Goal: Task Accomplishment & Management: Use online tool/utility

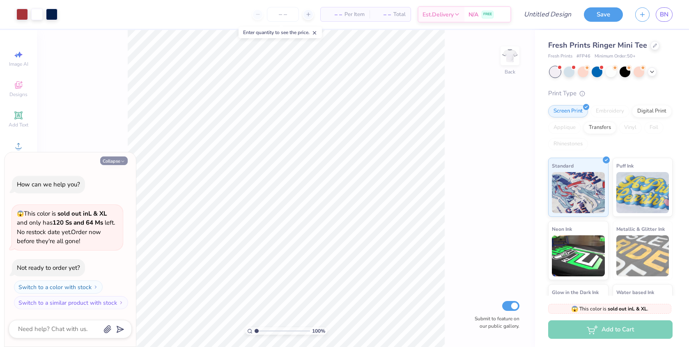
click at [112, 158] on button "Collapse" at bounding box center [113, 160] width 27 height 9
type textarea "x"
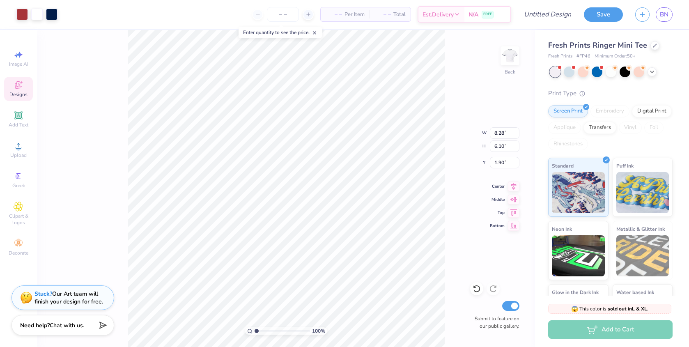
type input "1.90"
click at [566, 76] on div at bounding box center [610, 71] width 123 height 11
click at [572, 76] on div at bounding box center [568, 71] width 11 height 11
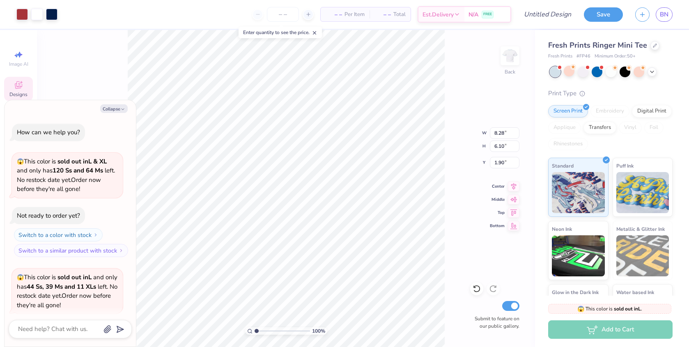
scroll to position [64, 0]
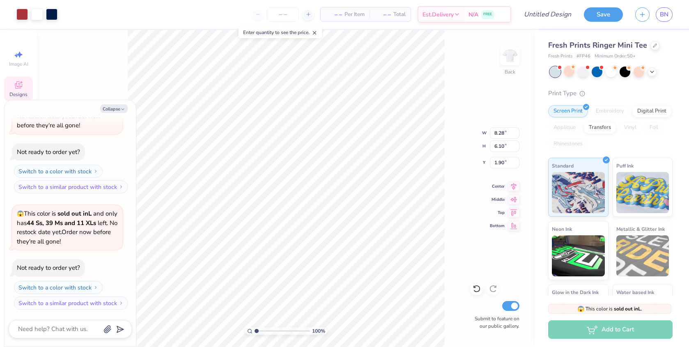
click at [557, 74] on div at bounding box center [554, 71] width 11 height 11
click at [599, 74] on div at bounding box center [596, 71] width 11 height 11
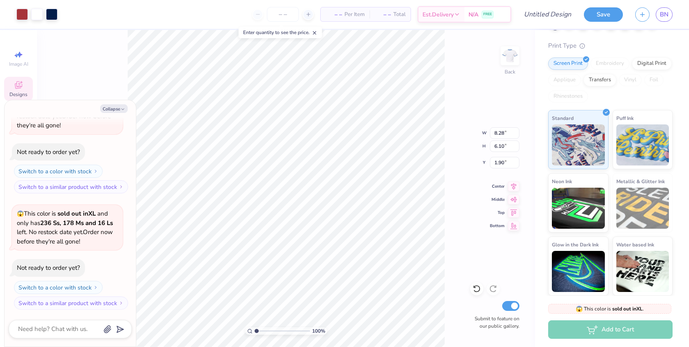
scroll to position [0, 0]
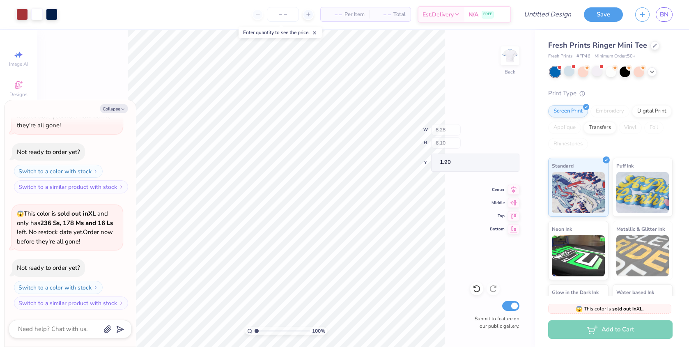
type textarea "x"
type input "7.09"
type input "4.24"
type input "3.08"
type textarea "x"
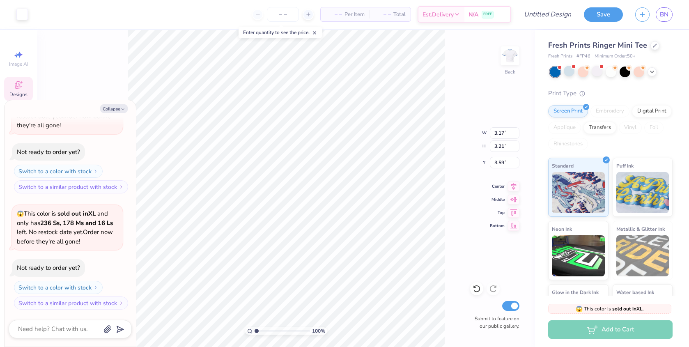
type input "1.91"
type input "1.94"
type textarea "x"
type input "2.70"
type input "2.80"
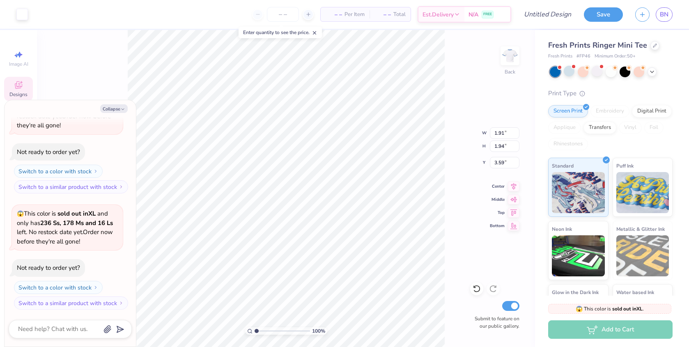
type input "3.80"
type textarea "x"
type input "4.42"
type textarea "x"
type input "1.99"
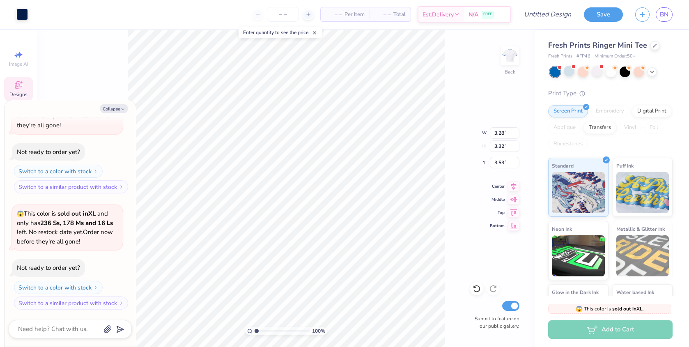
type input "2.02"
type textarea "x"
type input "3.95"
type textarea "x"
type input "1.67"
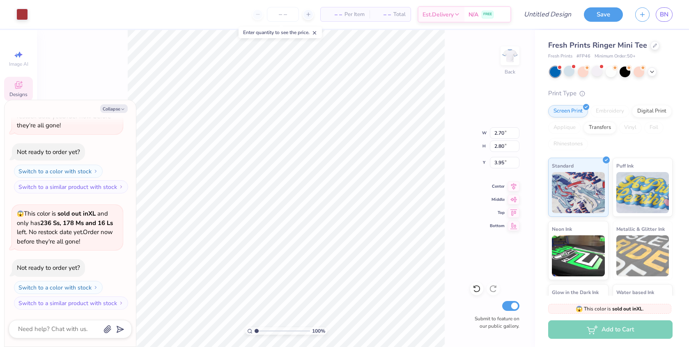
type input "1.73"
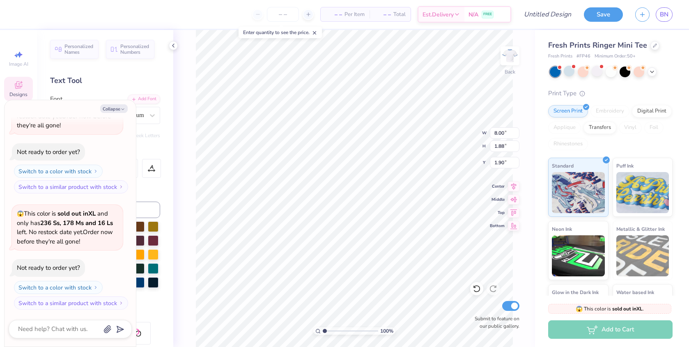
type textarea "x"
type input "2.06"
type textarea "x"
type input "8.28"
type input "0.78"
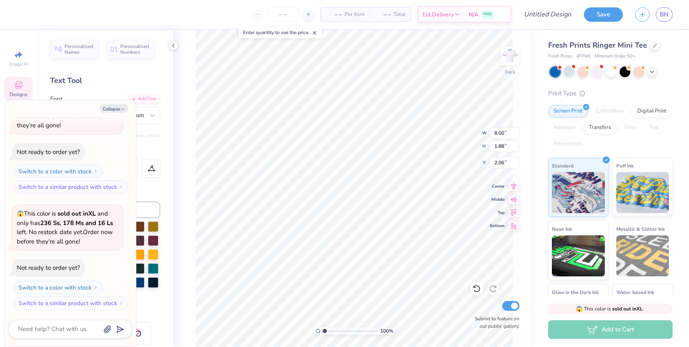
type input "7.22"
type textarea "x"
type input "6.05"
type textarea "x"
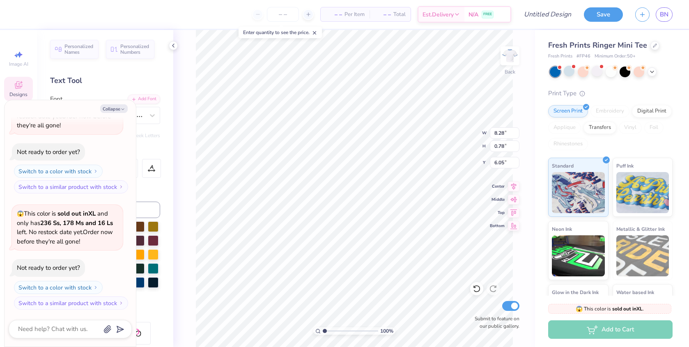
type textarea "B"
type textarea "x"
type textarea "Bi"
type textarea "x"
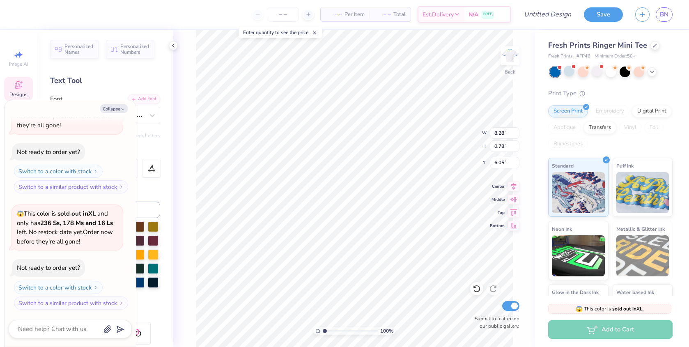
type textarea "Bid"
type textarea "x"
type textarea "Bid"
type textarea "x"
type textarea "Bid D"
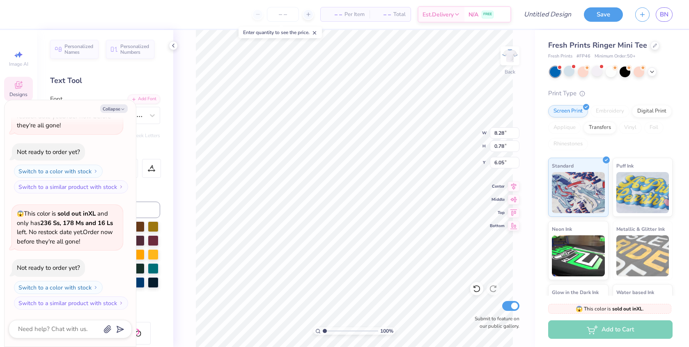
type textarea "x"
type textarea "Bid Day"
type textarea "x"
type textarea "Bid Day"
type textarea "x"
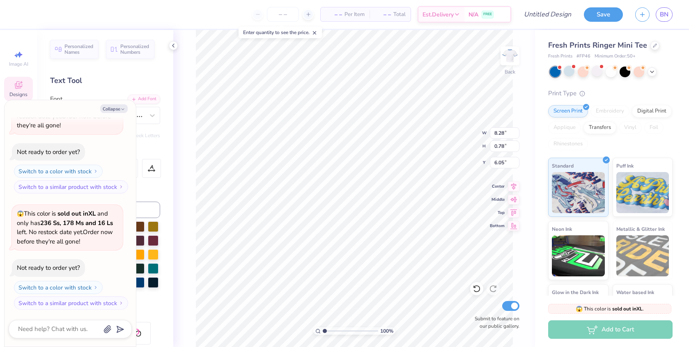
type textarea "Bid Day 20"
type textarea "x"
type textarea "Bid Day 202"
type textarea "x"
type textarea "Bid Day 2025"
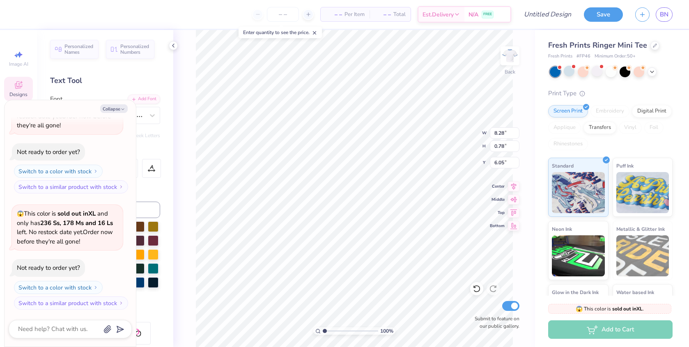
type textarea "x"
type textarea "Bid Day 2025"
click at [110, 108] on button "Collapse" at bounding box center [113, 108] width 27 height 9
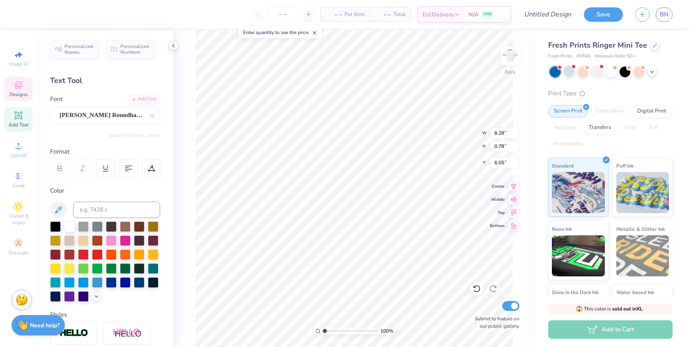
type textarea "x"
type input "7.03"
type input "1.09"
type input "5.90"
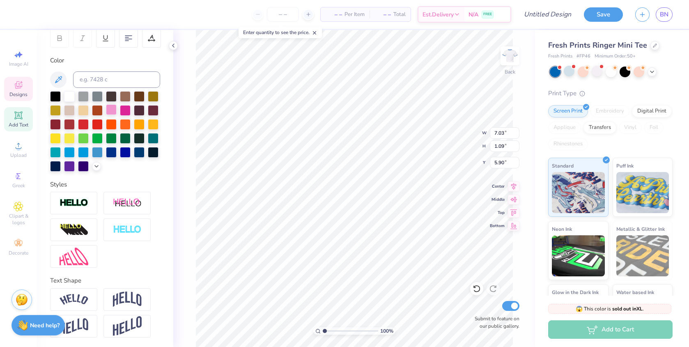
scroll to position [0, 0]
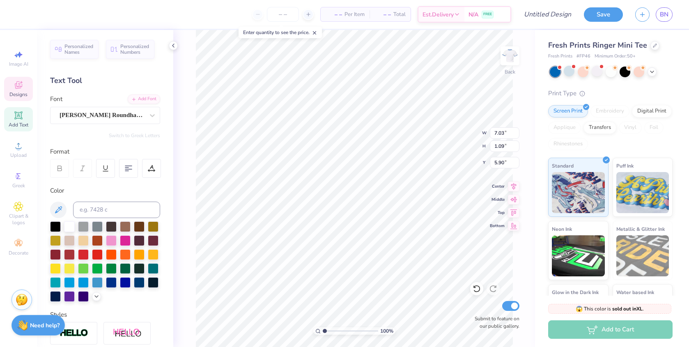
click at [20, 114] on icon at bounding box center [18, 115] width 6 height 6
type input "4.22"
type input "1.22"
type input "7.39"
click at [18, 89] on icon at bounding box center [19, 85] width 10 height 10
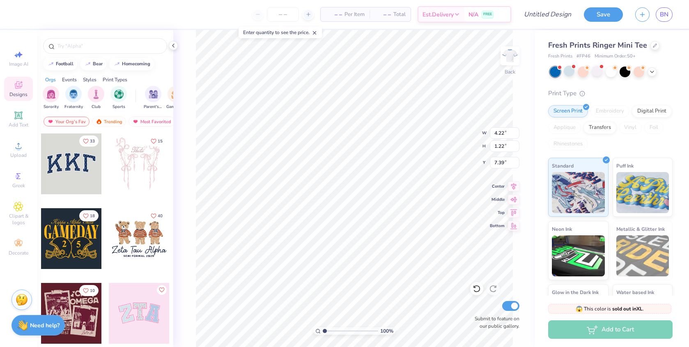
type textarea "TET"
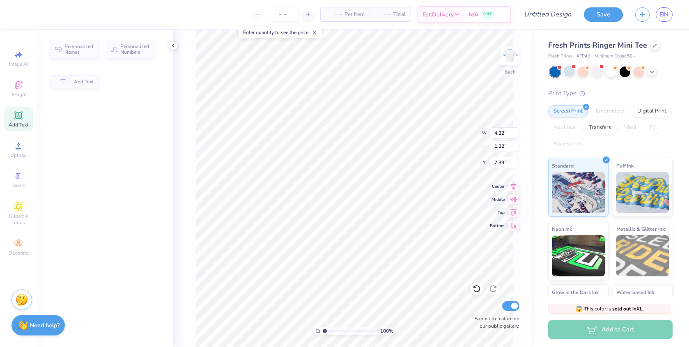
type input "3.08"
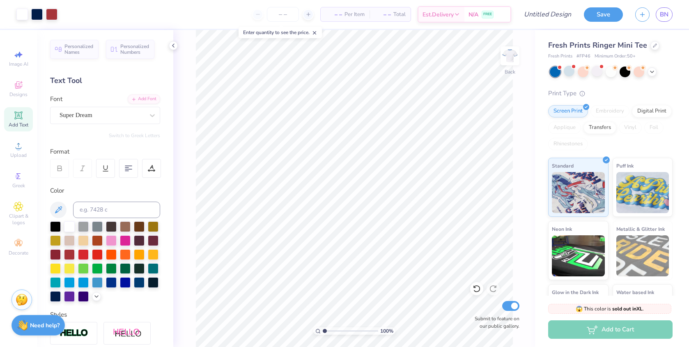
click at [65, 176] on div at bounding box center [59, 168] width 19 height 19
type input "7.03"
type input "1.09"
type input "5.90"
click at [62, 169] on icon at bounding box center [59, 168] width 7 height 7
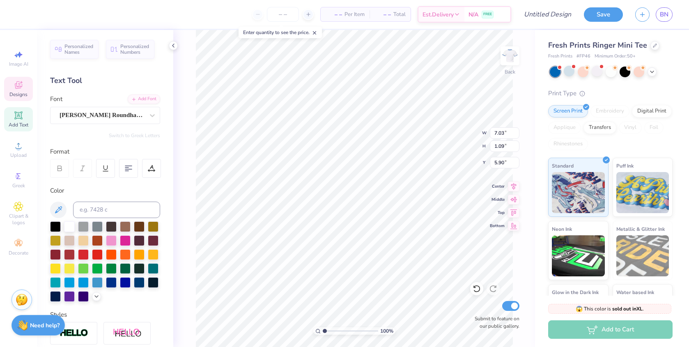
click at [87, 171] on div at bounding box center [82, 168] width 19 height 19
click at [514, 185] on icon at bounding box center [513, 184] width 5 height 7
type input "8.00"
type input "1.88"
type input "2.06"
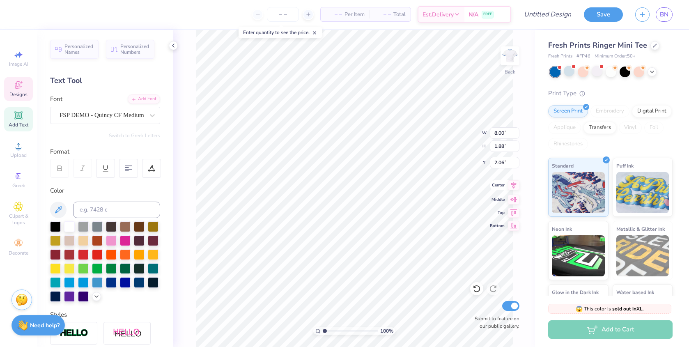
click at [515, 187] on icon at bounding box center [513, 185] width 11 height 10
type textarea "TRI SIGMA"
click at [516, 185] on icon at bounding box center [513, 185] width 11 height 10
click at [511, 187] on icon at bounding box center [513, 185] width 11 height 10
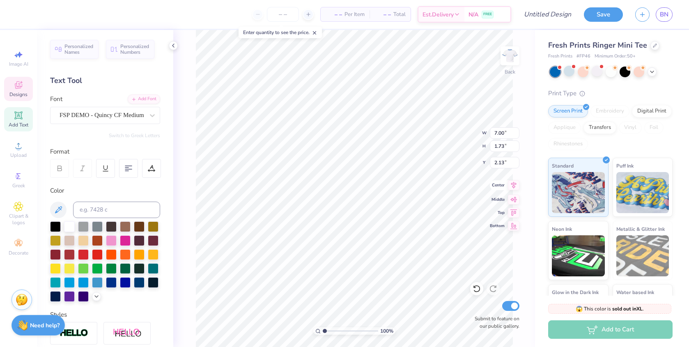
click at [513, 186] on icon at bounding box center [513, 185] width 11 height 10
type input "7.03"
type input "1.09"
type input "5.90"
type input "1.99"
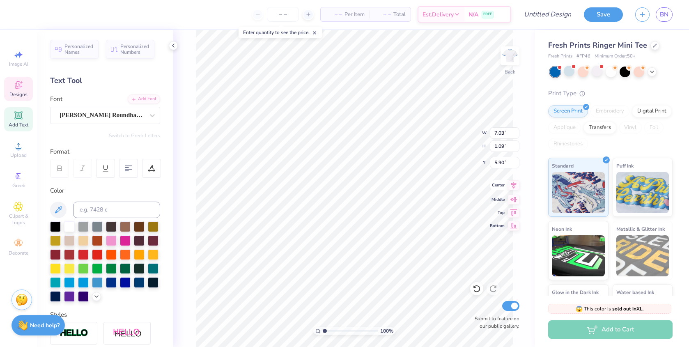
type input "2.02"
type input "3.53"
click at [510, 183] on icon at bounding box center [513, 185] width 11 height 10
type input "7.03"
type input "1.09"
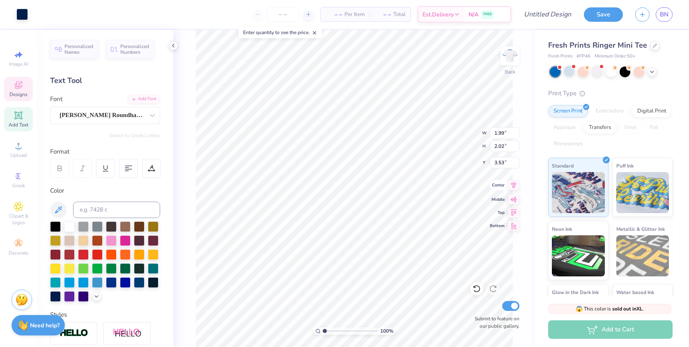
type input "5.90"
type input "4.66"
type input "0.72"
click at [514, 190] on icon at bounding box center [513, 185] width 11 height 10
click at [512, 186] on icon at bounding box center [513, 184] width 5 height 7
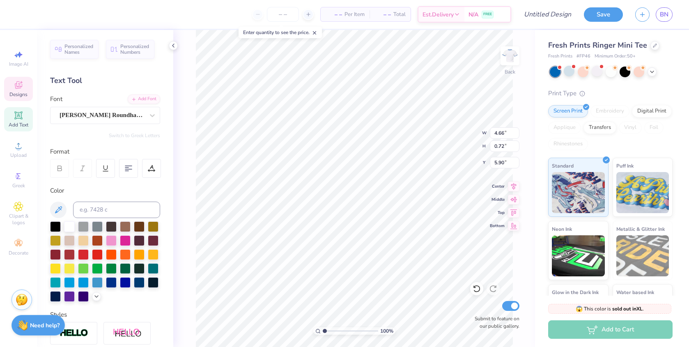
type input "7.00"
type input "1.73"
type input "2.13"
click at [517, 134] on input "1.9" at bounding box center [505, 132] width 30 height 11
click at [517, 134] on input "1.89" at bounding box center [505, 132] width 30 height 11
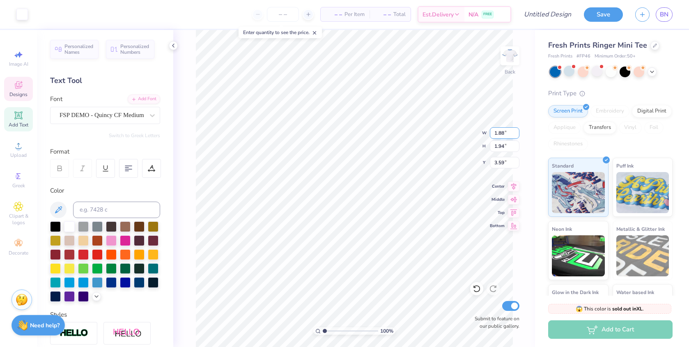
click at [517, 134] on input "1.88" at bounding box center [505, 132] width 30 height 11
click at [517, 134] on input "1.87" at bounding box center [505, 132] width 30 height 11
click at [517, 134] on input "1.86" at bounding box center [505, 132] width 30 height 11
click at [517, 134] on input "1.85" at bounding box center [505, 132] width 30 height 11
click at [517, 134] on input "1.84" at bounding box center [505, 132] width 30 height 11
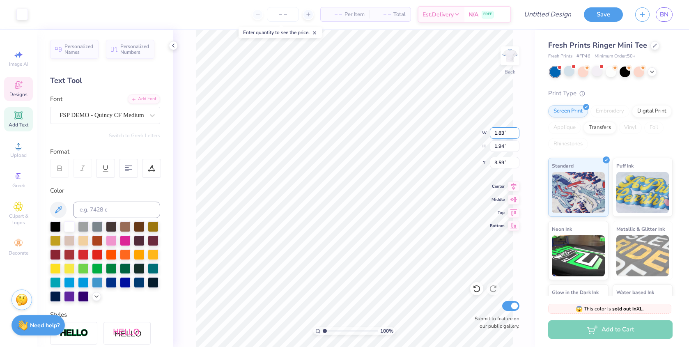
click at [517, 134] on input "1.83" at bounding box center [505, 132] width 30 height 11
click at [517, 134] on input "1.82" at bounding box center [505, 132] width 30 height 11
click at [517, 134] on input "1.81" at bounding box center [505, 132] width 30 height 11
click at [517, 134] on input "1.8" at bounding box center [505, 132] width 30 height 11
click at [517, 134] on input "1.79" at bounding box center [505, 132] width 30 height 11
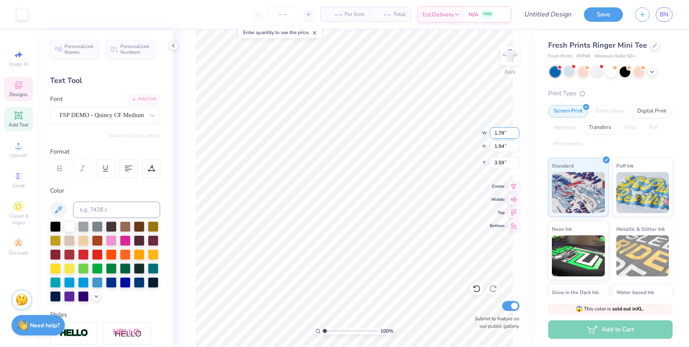
click at [517, 134] on input "1.78" at bounding box center [505, 132] width 30 height 11
click at [516, 133] on input "1.65" at bounding box center [505, 132] width 30 height 11
click at [516, 133] on input "1.64" at bounding box center [505, 132] width 30 height 11
click at [516, 133] on input "1.63" at bounding box center [505, 132] width 30 height 11
click at [516, 133] on input "1.62" at bounding box center [505, 132] width 30 height 11
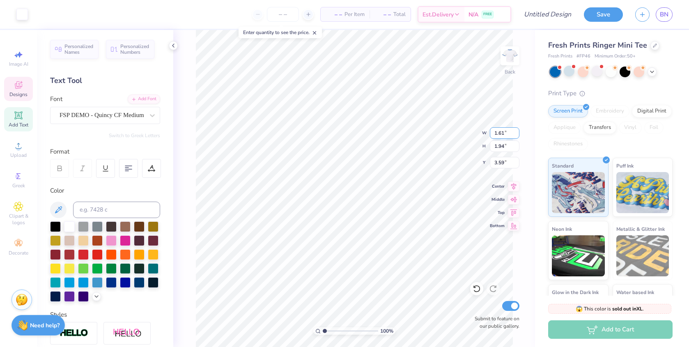
type input "1.61"
click at [516, 133] on input "1.61" at bounding box center [505, 132] width 30 height 11
type input "0.88"
type input "0.91"
type input "4.49"
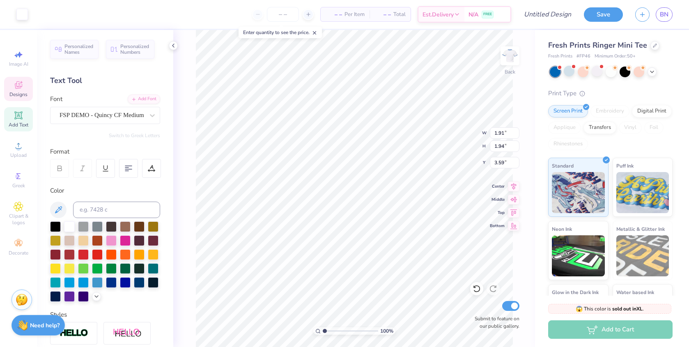
type input "3.53"
type input "1.99"
type input "2.02"
type input "1.18"
type input "1.19"
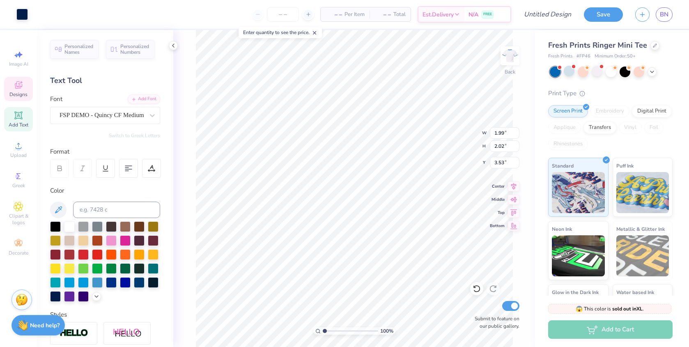
type input "4.36"
click at [511, 186] on icon at bounding box center [513, 185] width 11 height 10
type input "1.07"
type input "1.09"
type input "4.38"
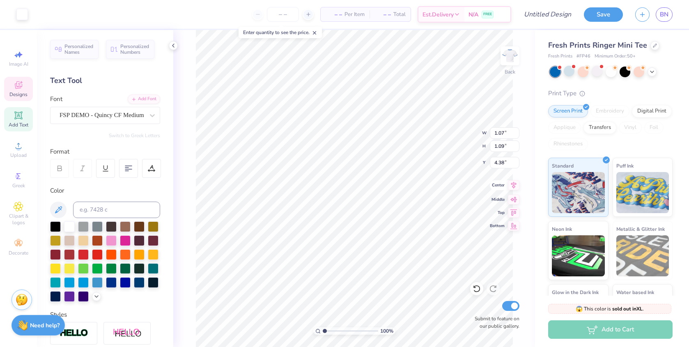
click at [512, 185] on icon at bounding box center [513, 185] width 11 height 10
type input "0.88"
type input "0.91"
type input "4.49"
click at [513, 187] on icon at bounding box center [513, 185] width 11 height 10
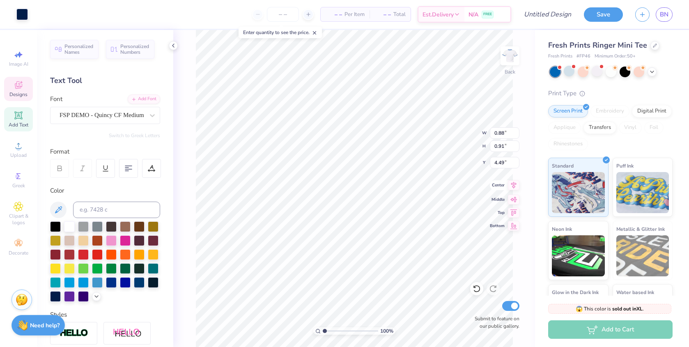
type input "7.00"
type input "1.73"
type input "2.13"
type input "3.86"
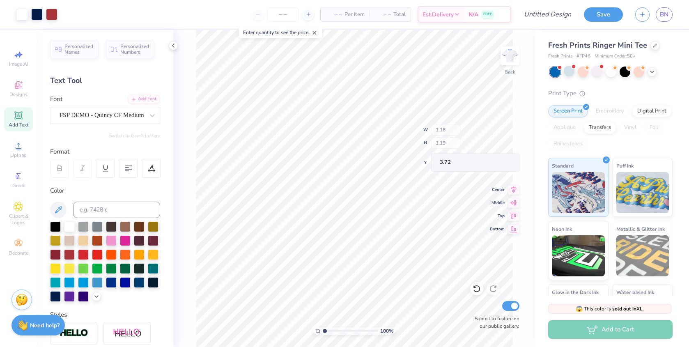
type input "3.72"
type input "5.44"
click at [153, 174] on div at bounding box center [151, 168] width 19 height 19
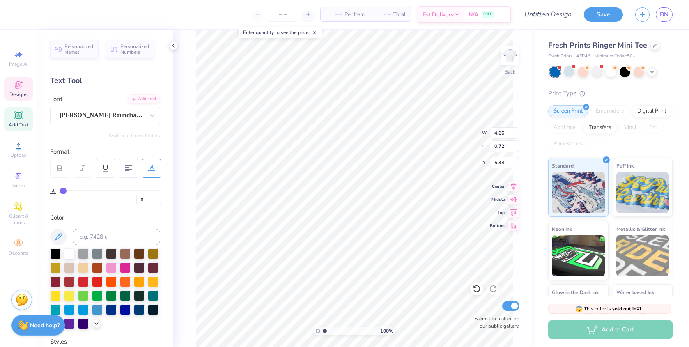
drag, startPoint x: 64, startPoint y: 185, endPoint x: 71, endPoint y: 184, distance: 7.4
click at [71, 184] on div "0" at bounding box center [105, 191] width 111 height 27
type input "2"
type input "8"
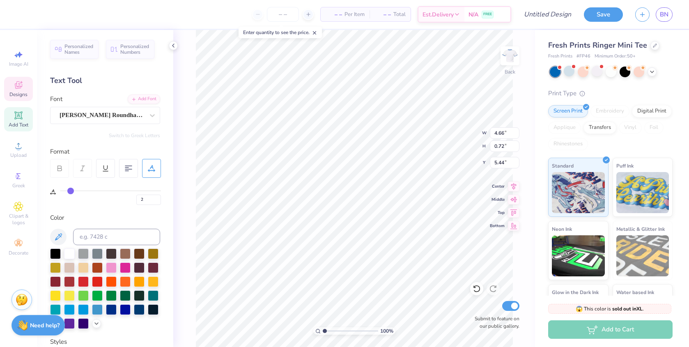
type input "8"
type input "12"
type input "15"
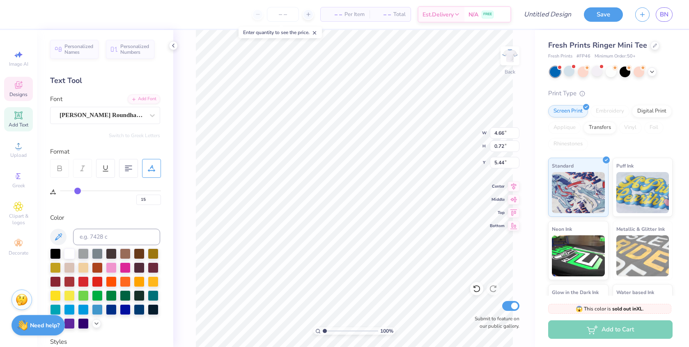
type input "18"
type input "21"
type input "23"
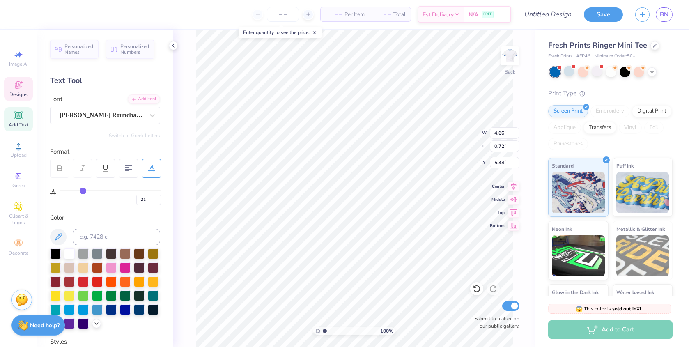
type input "23"
type input "26"
type input "30"
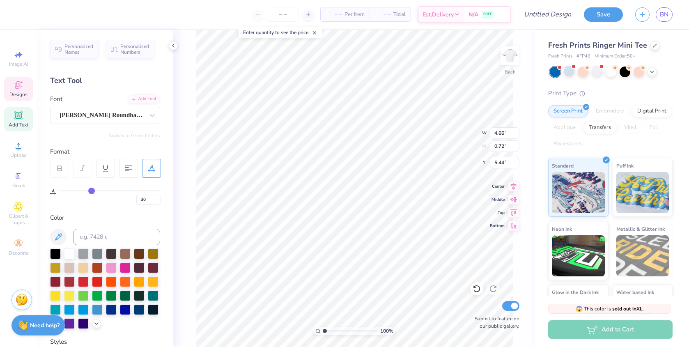
type input "34"
type input "39"
type input "45"
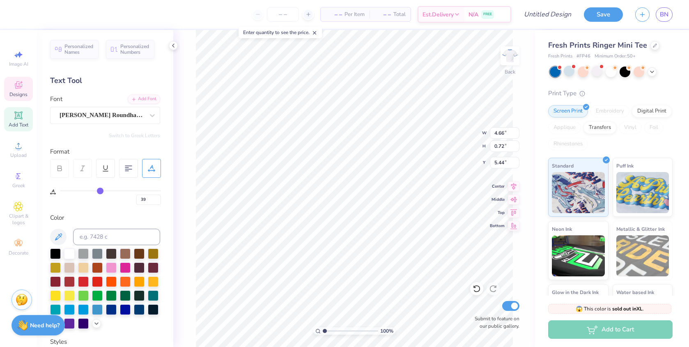
type input "45"
type input "49"
type input "51"
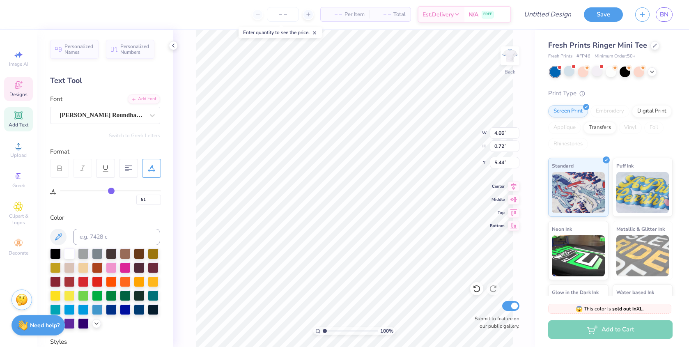
type input "52"
type input "0"
type input "8.55"
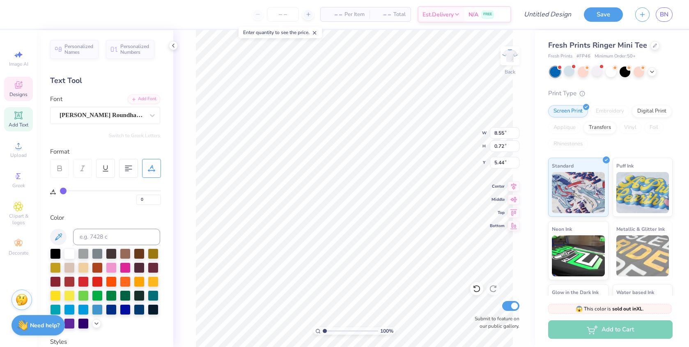
type input "24"
type input "4.66"
type input "23"
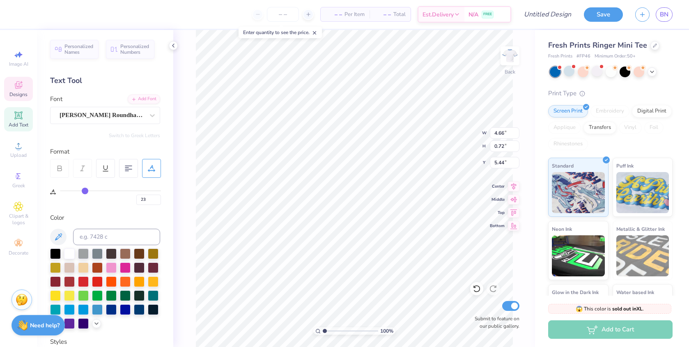
type input "22"
type input "21"
type input "15"
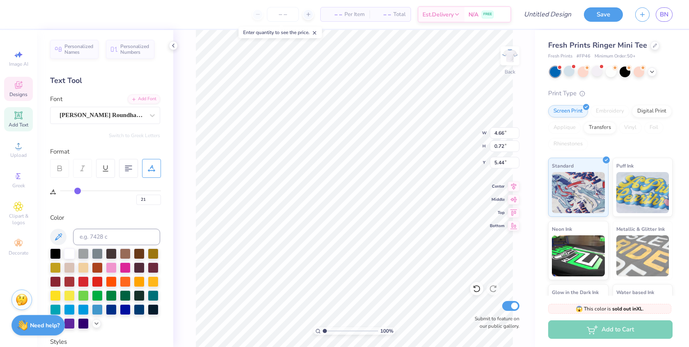
type input "15"
type input "3"
type input "0"
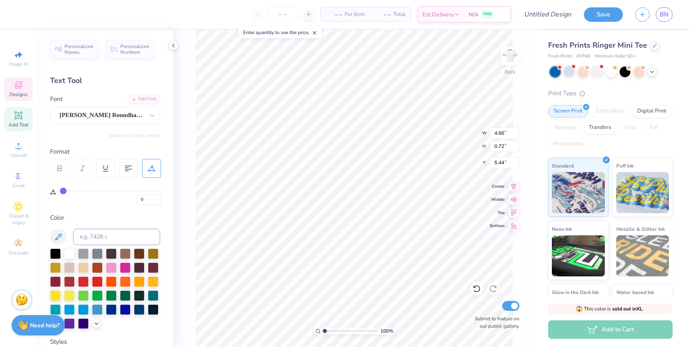
drag, startPoint x: 62, startPoint y: 189, endPoint x: 42, endPoint y: 192, distance: 20.0
click at [42, 192] on div "Personalized Names Personalized Numbers Text Tool Add Font Font Snell Roundhand…" at bounding box center [105, 188] width 136 height 317
click at [111, 71] on div "Personalized Names Personalized Numbers Text Tool Add Font Font Snell Roundhand…" at bounding box center [105, 188] width 136 height 317
click at [81, 47] on span "Personalized Names" at bounding box center [78, 47] width 29 height 11
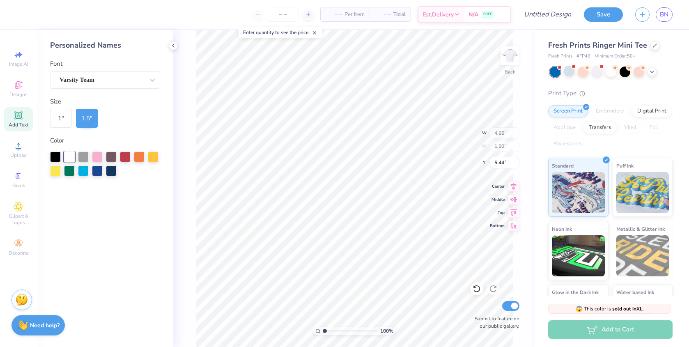
type input "9.32"
type input "1.50"
type input "7.25"
click at [173, 48] on icon at bounding box center [173, 45] width 7 height 7
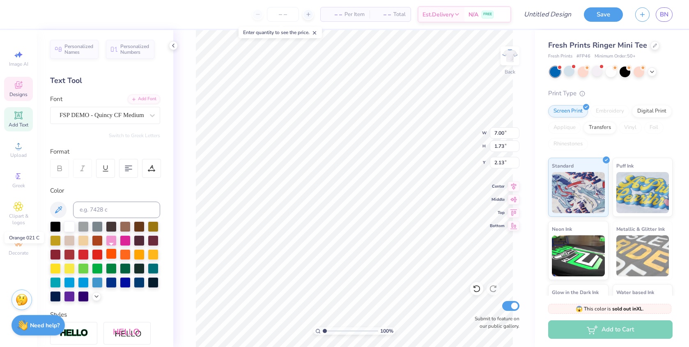
scroll to position [130, 0]
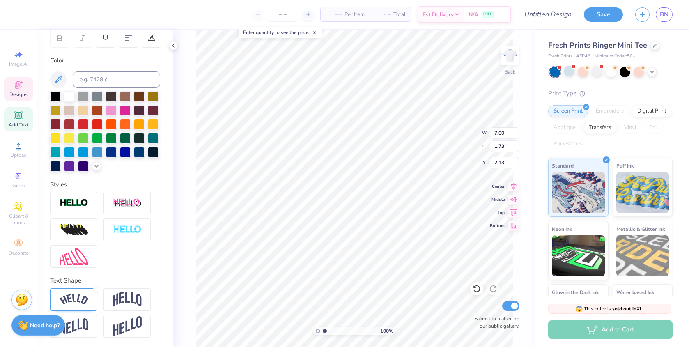
type input "4.66"
type input "0.72"
type input "5.44"
click at [81, 297] on img at bounding box center [73, 299] width 29 height 11
type input "5.38"
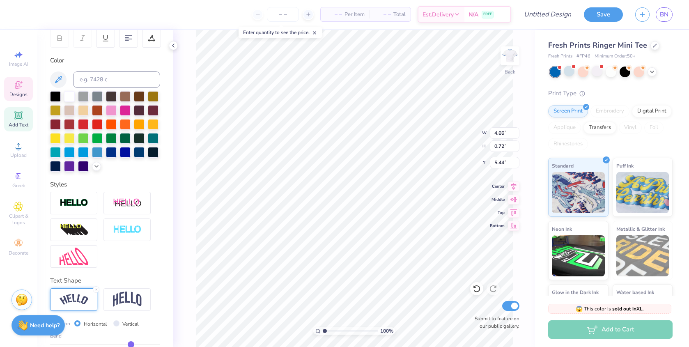
type input "1.21"
type input "5.19"
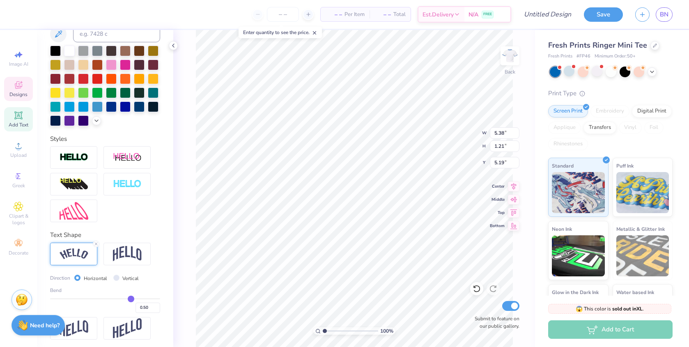
scroll to position [178, 0]
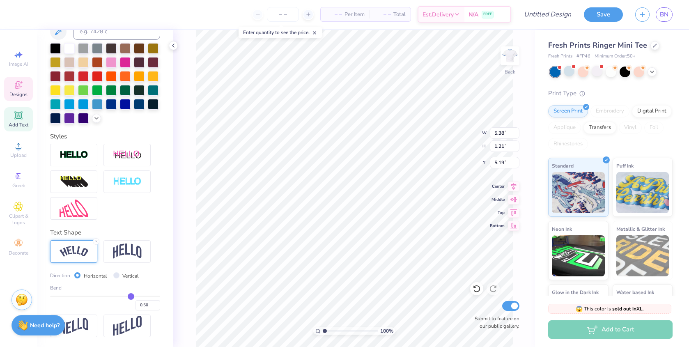
type input "0.54"
type input "0.52"
type input "0.42"
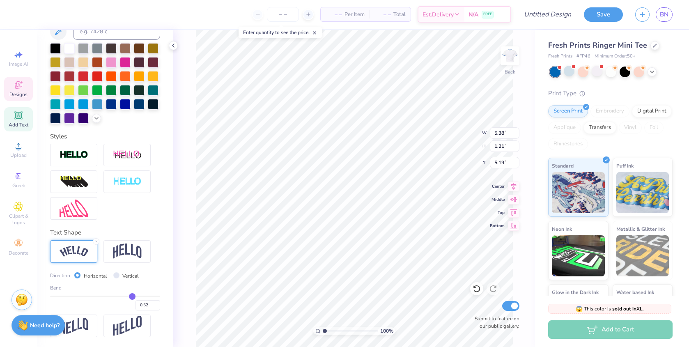
type input "0.42"
type input "0.31"
type input "0.2"
type input "0.20"
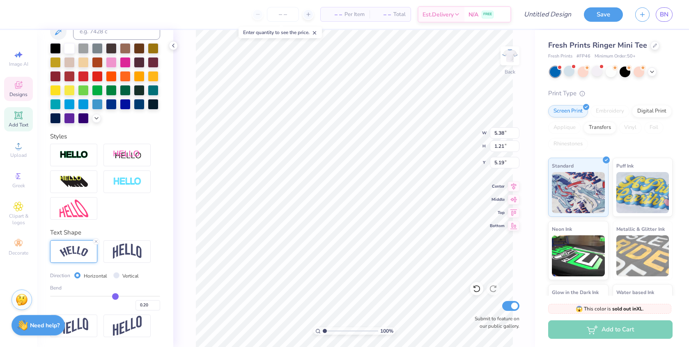
type input "0.04"
type input "-0.14"
type input "-0.32"
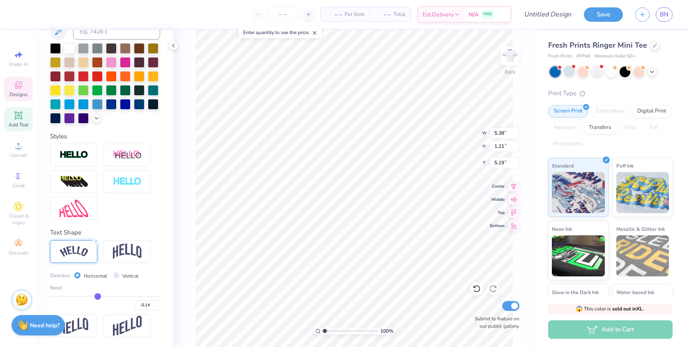
type input "-0.32"
type input "-0.47"
type input "-0.64"
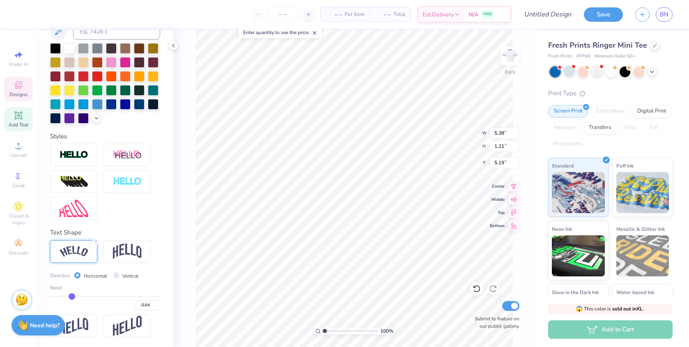
type input "-0.81"
type input "-0.94"
type input "-1"
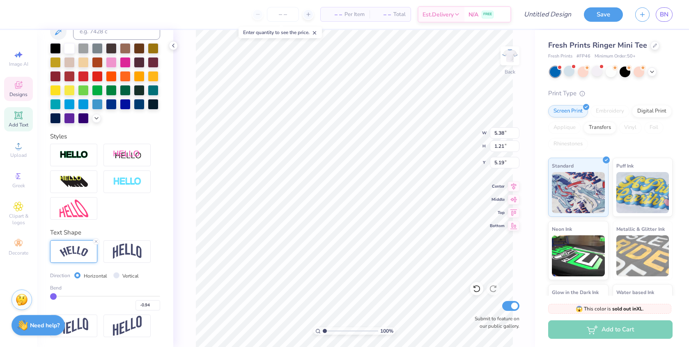
type input "-1.00"
type input "5.63"
type input "3.05"
type input "4.27"
type input "-0.96"
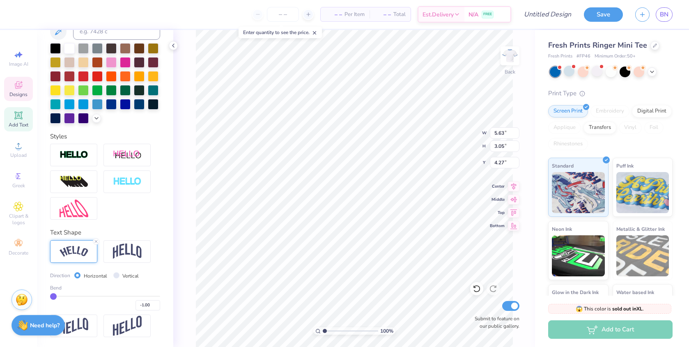
type input "-0.96"
type input "-0.93"
type input "-0.9"
type input "-0.90"
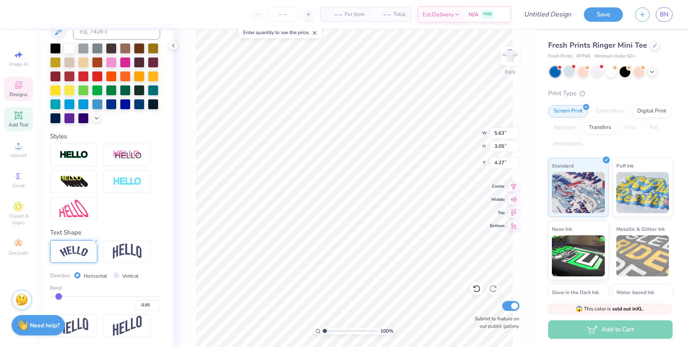
type input "-0.86"
drag, startPoint x: 133, startPoint y: 297, endPoint x: 67, endPoint y: 297, distance: 66.1
click at [67, 297] on input "range" at bounding box center [105, 295] width 110 height 1
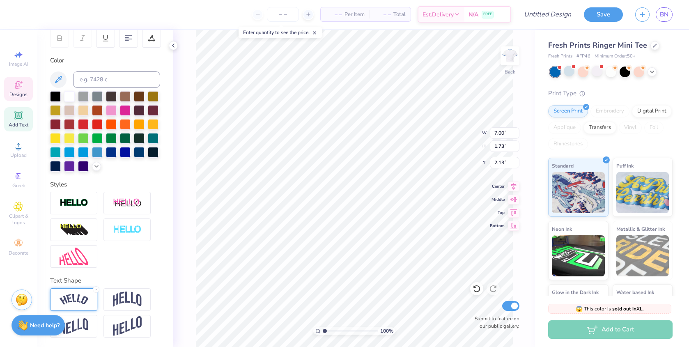
click at [78, 305] on div at bounding box center [73, 299] width 47 height 23
click at [71, 295] on img at bounding box center [73, 299] width 29 height 11
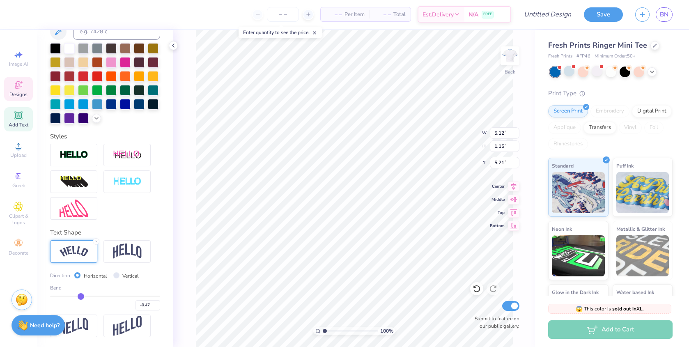
drag, startPoint x: 69, startPoint y: 296, endPoint x: 81, endPoint y: 296, distance: 11.5
click at [81, 296] on input "range" at bounding box center [105, 295] width 110 height 1
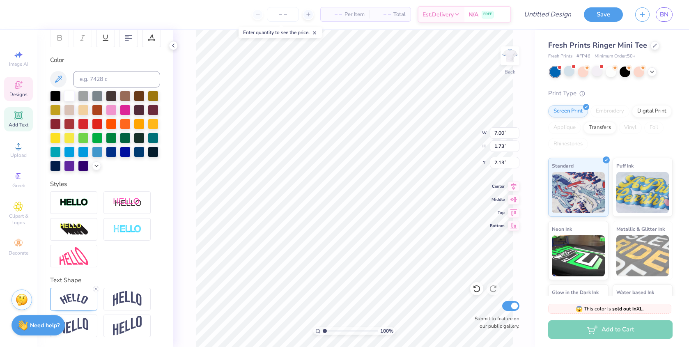
scroll to position [130, 0]
click at [69, 297] on img at bounding box center [73, 299] width 29 height 11
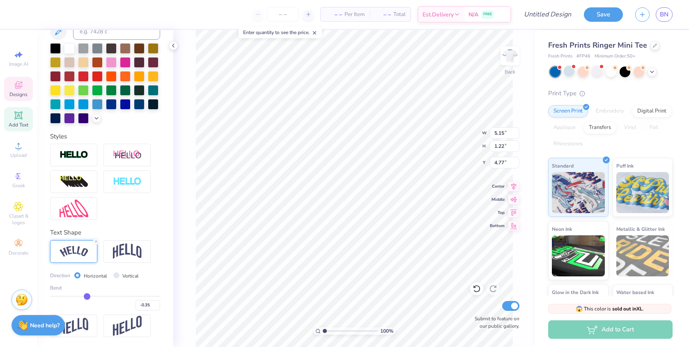
drag, startPoint x: 79, startPoint y: 295, endPoint x: 87, endPoint y: 295, distance: 7.8
click at [87, 295] on input "range" at bounding box center [105, 295] width 110 height 1
drag, startPoint x: 88, startPoint y: 294, endPoint x: 98, endPoint y: 294, distance: 9.8
click at [98, 295] on input "range" at bounding box center [105, 295] width 110 height 1
click at [157, 281] on div "Direction Horizontal Vertical Bend -0.13" at bounding box center [105, 291] width 110 height 40
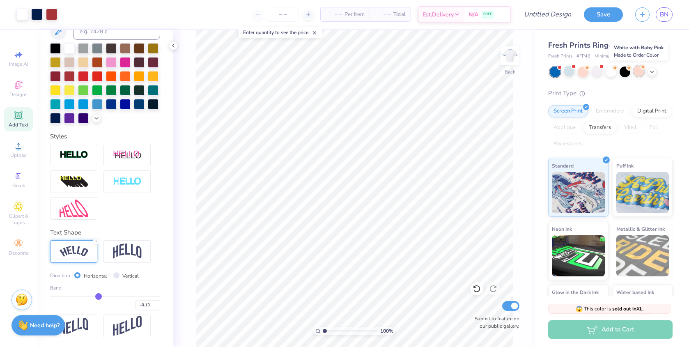
click at [635, 75] on div at bounding box center [638, 71] width 11 height 11
click at [651, 69] on icon at bounding box center [651, 72] width 7 height 7
click at [565, 73] on div at bounding box center [568, 71] width 11 height 11
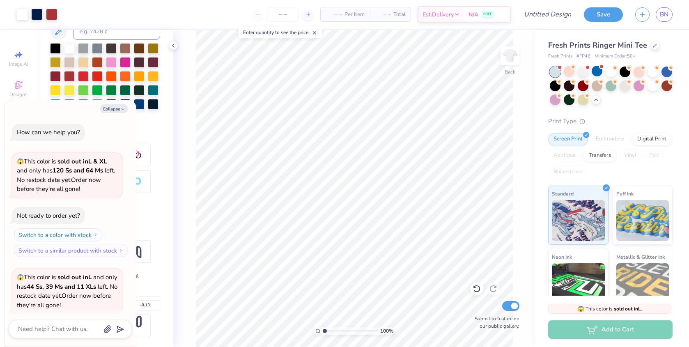
scroll to position [480, 0]
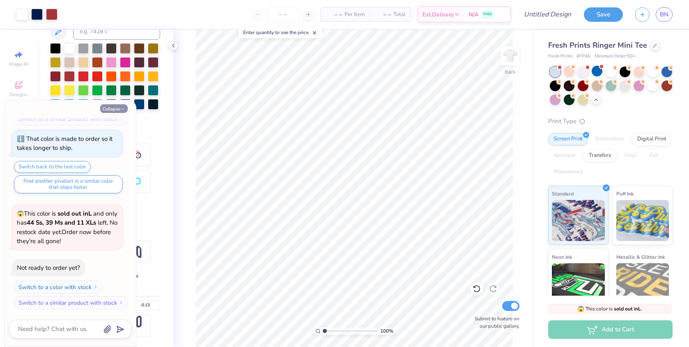
click at [120, 106] on button "Collapse" at bounding box center [113, 108] width 27 height 9
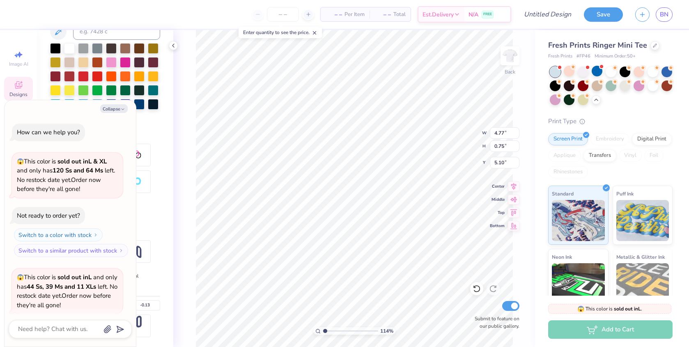
scroll to position [530, 0]
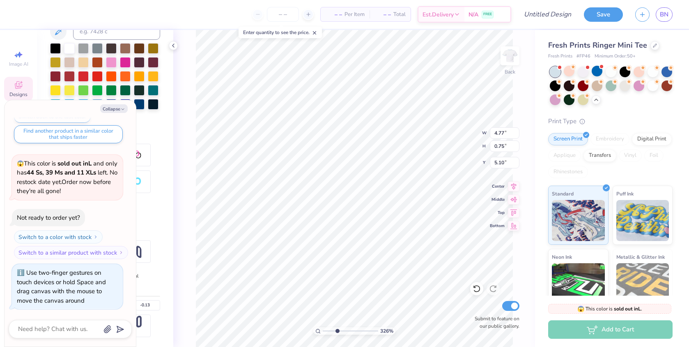
drag, startPoint x: 325, startPoint y: 330, endPoint x: 336, endPoint y: 330, distance: 11.5
click at [336, 330] on input "range" at bounding box center [350, 330] width 55 height 7
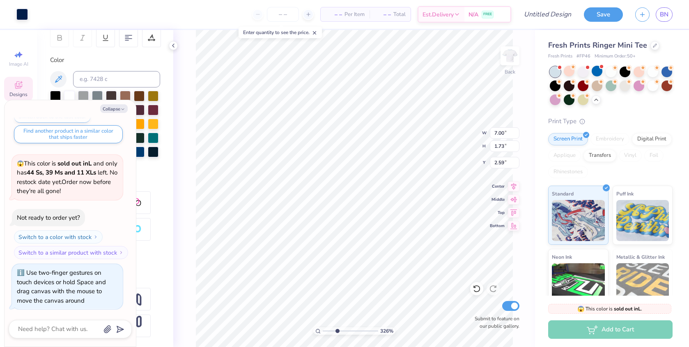
scroll to position [130, 0]
click at [496, 132] on input "7.00" at bounding box center [505, 132] width 30 height 11
click at [503, 147] on input "1.73" at bounding box center [505, 145] width 30 height 11
click at [503, 162] on input "2.59" at bounding box center [505, 162] width 30 height 11
click at [503, 145] on input "1.73" at bounding box center [505, 145] width 30 height 11
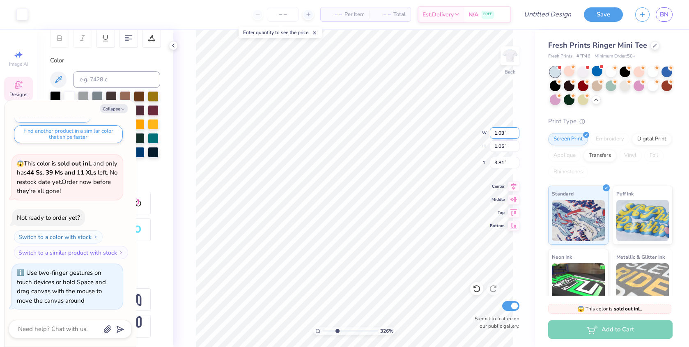
click at [503, 134] on input "1.03" at bounding box center [505, 132] width 30 height 11
click at [503, 162] on input "3.81" at bounding box center [505, 162] width 30 height 11
click at [503, 145] on input "1.01" at bounding box center [505, 145] width 30 height 11
click at [503, 146] on input "1.01" at bounding box center [505, 145] width 30 height 11
click at [503, 162] on input "3.82" at bounding box center [505, 162] width 30 height 11
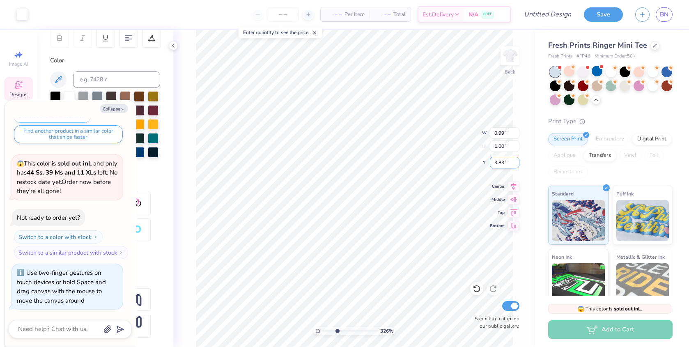
click at [505, 164] on input "3.83" at bounding box center [505, 162] width 30 height 11
click at [497, 133] on input "0.99" at bounding box center [505, 132] width 30 height 11
click at [503, 134] on input "0.99" at bounding box center [505, 132] width 30 height 11
click at [117, 107] on button "Collapse" at bounding box center [113, 108] width 27 height 9
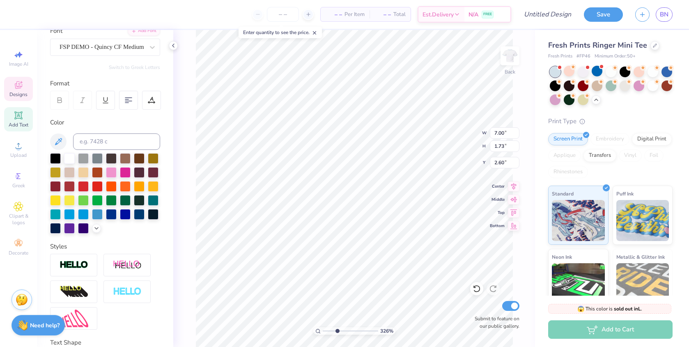
scroll to position [0, 0]
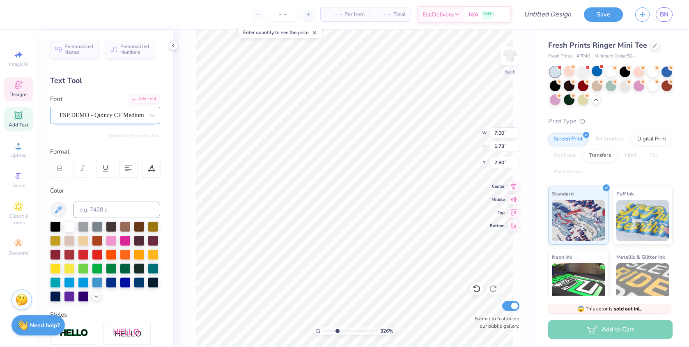
click at [91, 112] on div "FSP DEMO - Quincy CF Medium" at bounding box center [102, 115] width 86 height 13
click at [80, 121] on div "FSP DEMO - Quincy CF Medium" at bounding box center [102, 115] width 86 height 13
click at [60, 115] on input "Jimmy script" at bounding box center [76, 114] width 35 height 9
click at [135, 137] on button "See All" at bounding box center [142, 134] width 25 height 8
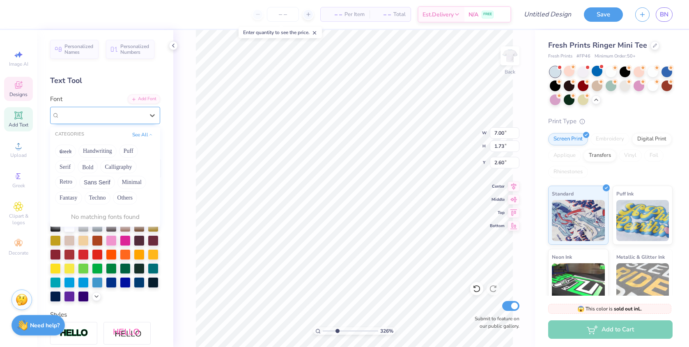
click at [110, 117] on div at bounding box center [102, 115] width 86 height 13
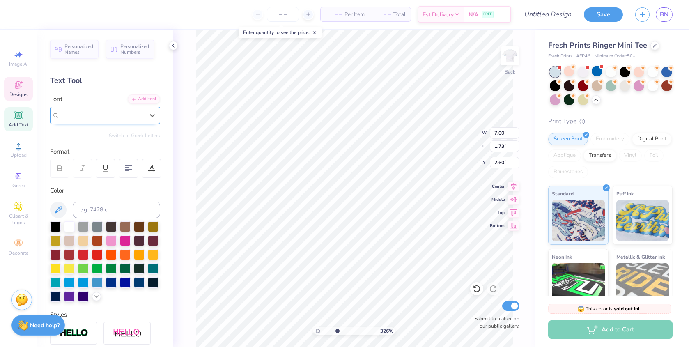
click at [85, 113] on span "FSP DEMO - Quincy CF Medium" at bounding box center [101, 114] width 85 height 9
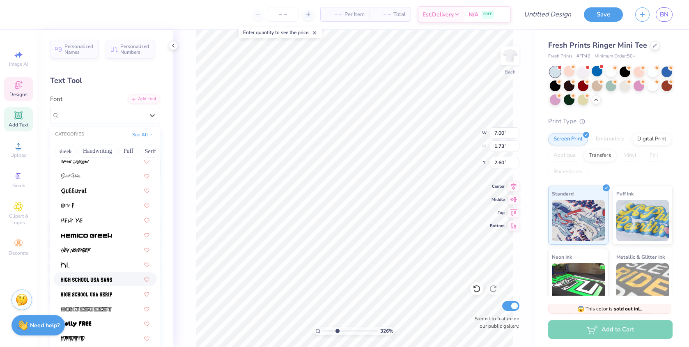
scroll to position [2012, 0]
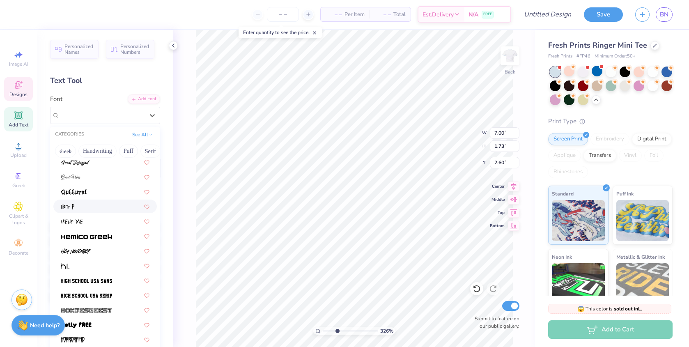
click at [80, 203] on div at bounding box center [105, 206] width 89 height 9
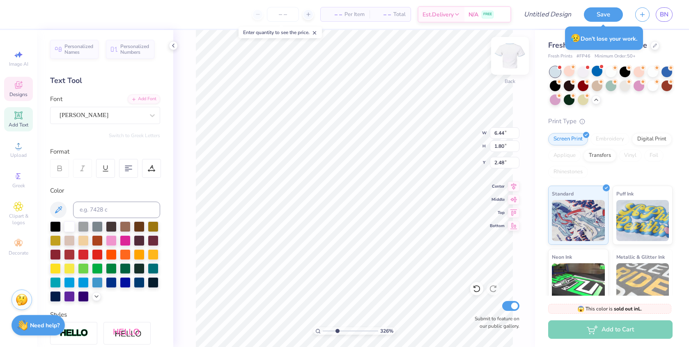
click at [508, 58] on img at bounding box center [509, 55] width 33 height 33
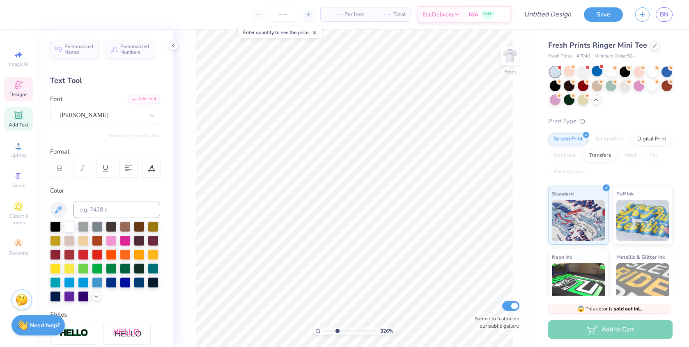
click at [17, 93] on span "Designs" at bounding box center [18, 94] width 18 height 7
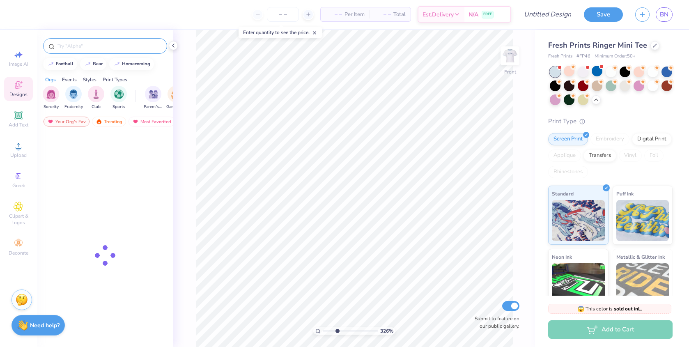
click at [80, 42] on input "text" at bounding box center [109, 46] width 105 height 8
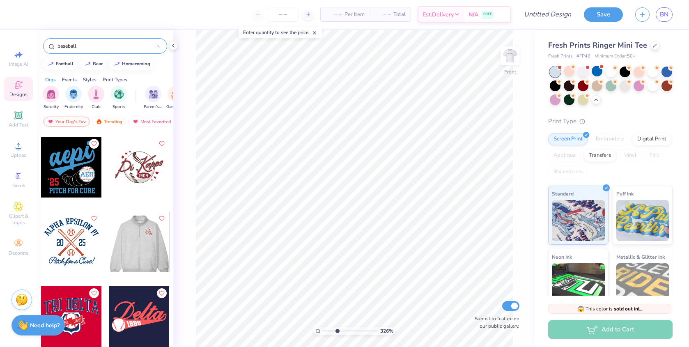
scroll to position [240, 0]
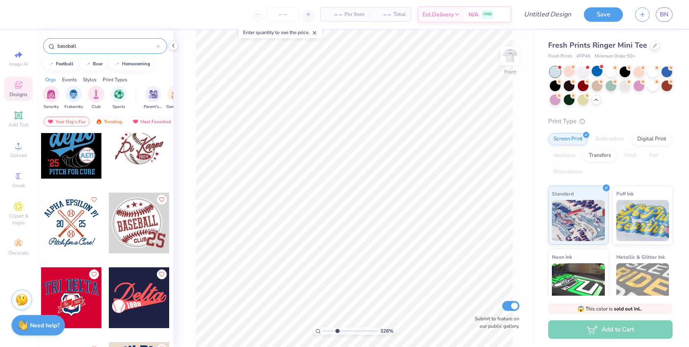
click at [83, 220] on div at bounding box center [71, 222] width 61 height 61
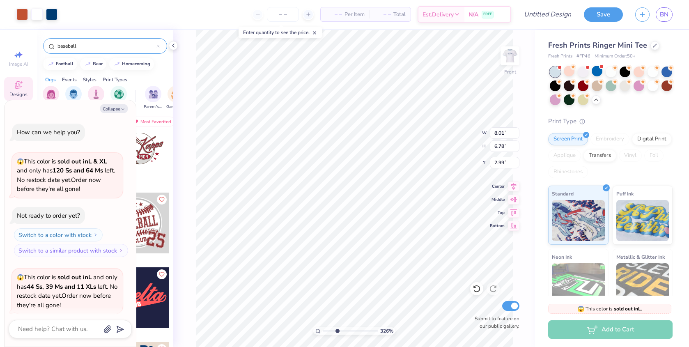
scroll to position [570, 0]
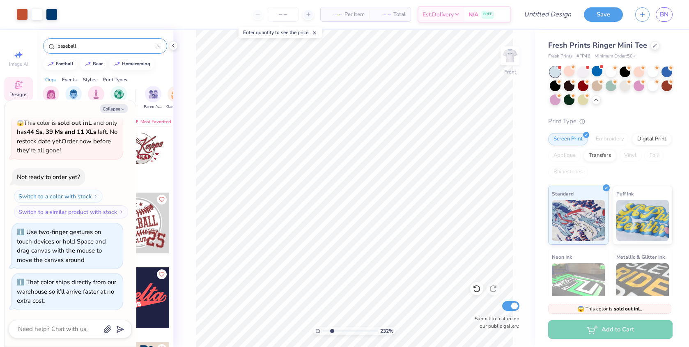
drag, startPoint x: 337, startPoint y: 332, endPoint x: 332, endPoint y: 331, distance: 5.8
click at [332, 331] on input "range" at bounding box center [350, 330] width 55 height 7
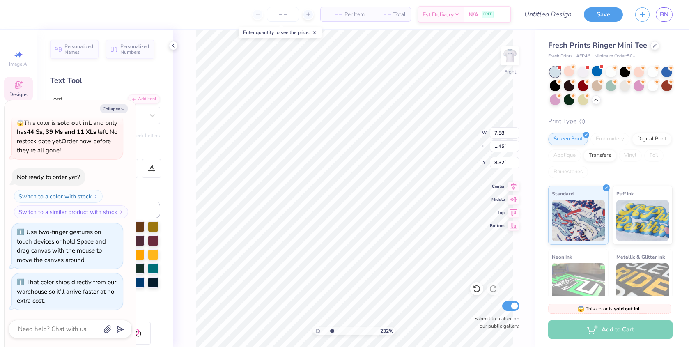
scroll to position [0, 2]
click at [271, 160] on li "Copy" at bounding box center [287, 161] width 64 height 16
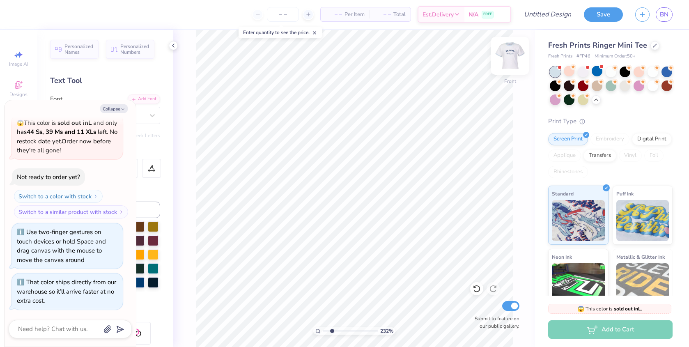
click at [506, 59] on img at bounding box center [509, 55] width 33 height 33
click at [544, 197] on div "– – Per Item – – Total Est. Delivery N/A FREE Design Title Save BN Image AI Des…" at bounding box center [344, 173] width 689 height 347
paste textarea "Pitch for a Cure!"
click at [118, 107] on button "Collapse" at bounding box center [113, 108] width 27 height 9
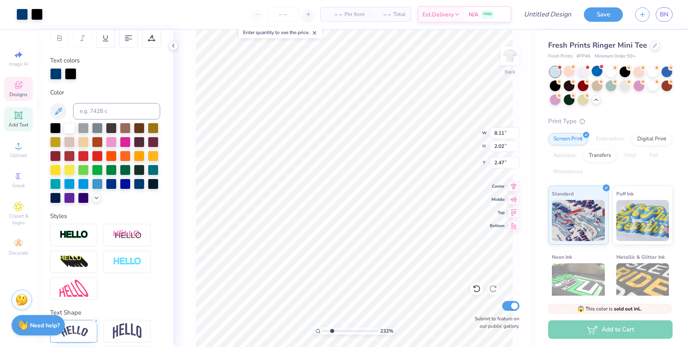
scroll to position [162, 0]
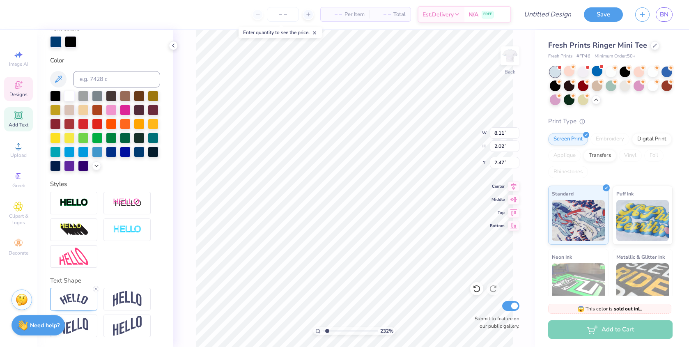
drag, startPoint x: 331, startPoint y: 332, endPoint x: 327, endPoint y: 332, distance: 4.5
click at [327, 332] on input "range" at bounding box center [350, 330] width 55 height 7
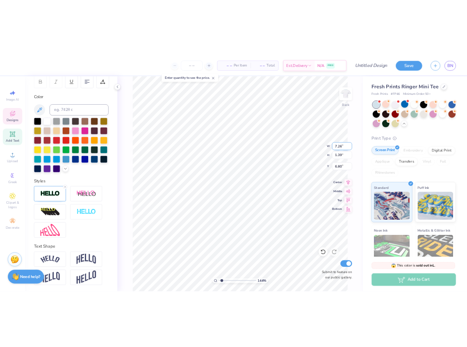
scroll to position [0, 3]
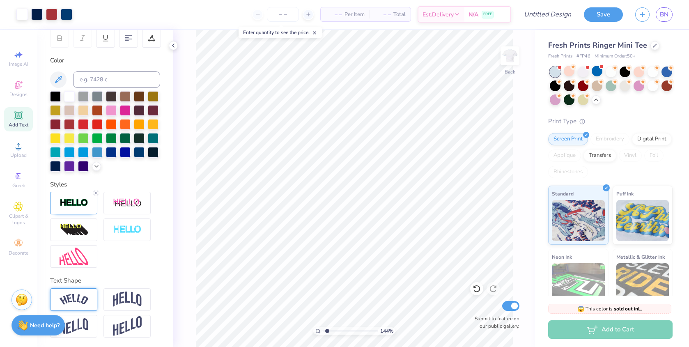
click at [73, 300] on img at bounding box center [73, 299] width 29 height 11
click at [69, 297] on img at bounding box center [73, 299] width 29 height 11
click at [89, 303] on div at bounding box center [73, 299] width 47 height 23
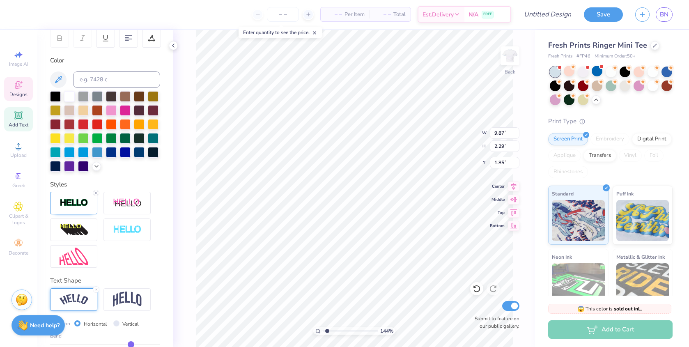
click at [528, 273] on div "144 % Back W 9.87 9.87 " H 2.29 2.29 " Y 1.85 1.85 " Center Middle Top Bottom S…" at bounding box center [353, 188] width 361 height 317
click at [513, 186] on icon at bounding box center [513, 184] width 5 height 7
click at [512, 187] on icon at bounding box center [513, 186] width 11 height 10
click at [512, 186] on icon at bounding box center [513, 184] width 5 height 7
click at [522, 170] on div "144 % Back W 8.32 8.32 " H 1.93 1.93 " Y 1.93 1.93 " Center Middle Top Bottom S…" at bounding box center [353, 188] width 361 height 317
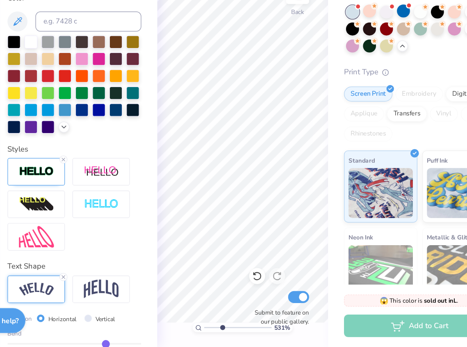
drag, startPoint x: 214, startPoint y: 333, endPoint x: 226, endPoint y: 334, distance: 12.3
click at [226, 334] on input "range" at bounding box center [239, 330] width 55 height 7
drag, startPoint x: 225, startPoint y: 329, endPoint x: 196, endPoint y: 330, distance: 29.6
click at [212, 330] on input "range" at bounding box center [239, 330] width 55 height 7
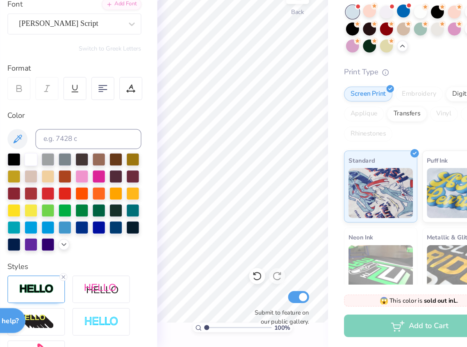
scroll to position [0, 0]
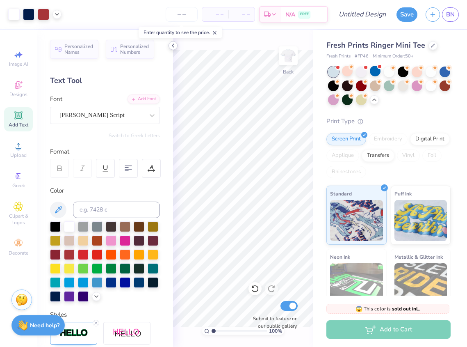
click at [174, 45] on icon at bounding box center [173, 45] width 7 height 7
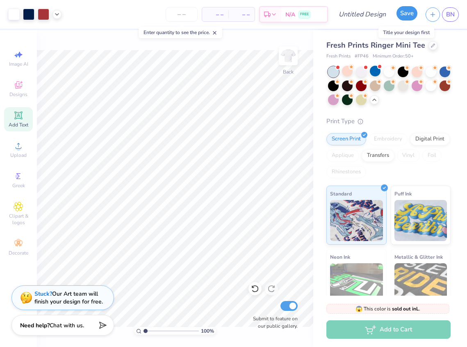
click at [405, 18] on button "Save" at bounding box center [407, 13] width 21 height 14
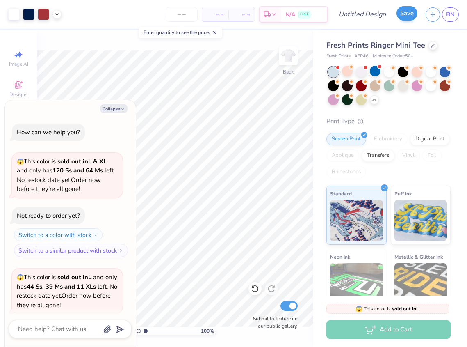
scroll to position [593, 0]
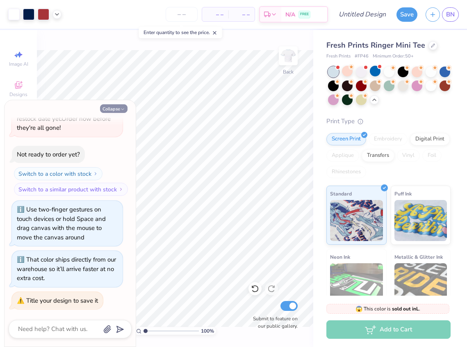
click at [121, 107] on icon "button" at bounding box center [122, 109] width 5 height 5
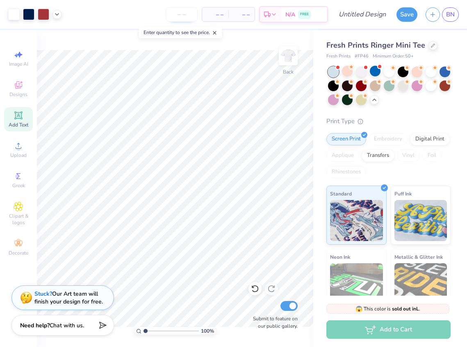
click at [178, 19] on input "number" at bounding box center [182, 14] width 32 height 15
click at [432, 135] on div "Digital Print" at bounding box center [430, 138] width 40 height 12
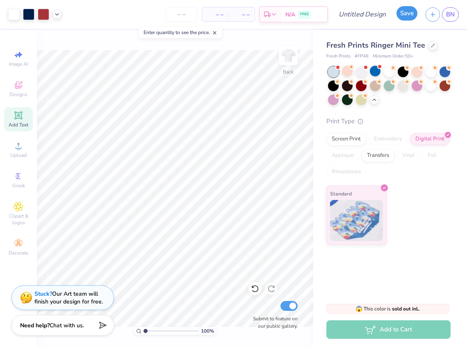
click at [407, 17] on button "Save" at bounding box center [407, 13] width 21 height 14
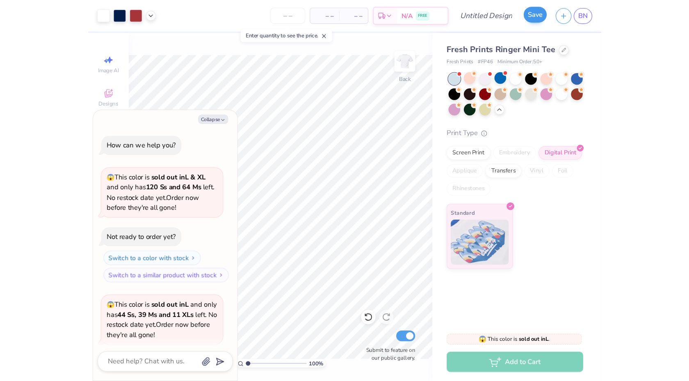
scroll to position [615, 0]
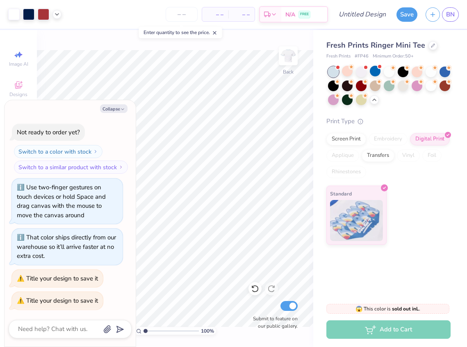
click at [73, 305] on div "Title your design to save it" at bounding box center [57, 301] width 91 height 18
click at [367, 16] on input "Design Title" at bounding box center [372, 14] width 40 height 16
click at [405, 17] on button "Save" at bounding box center [407, 13] width 21 height 14
click at [407, 18] on div "Save" at bounding box center [407, 14] width 21 height 14
click at [405, 17] on div "Save" at bounding box center [407, 14] width 21 height 14
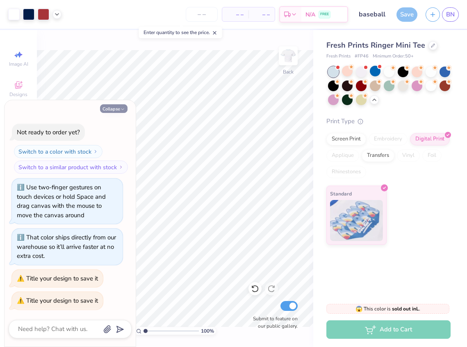
click at [115, 106] on button "Collapse" at bounding box center [113, 108] width 27 height 9
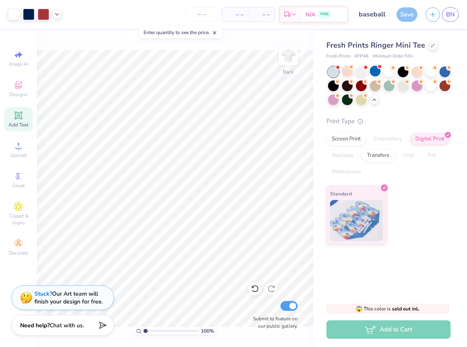
click at [407, 11] on div "Save" at bounding box center [407, 14] width 21 height 14
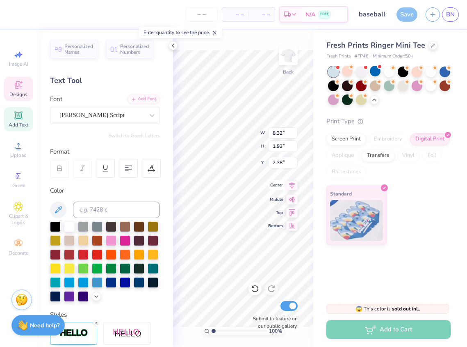
click at [290, 186] on icon at bounding box center [291, 185] width 11 height 10
click at [171, 207] on div "Personalized Names Personalized Numbers Text Tool Add Font Font Jimmy Script Sw…" at bounding box center [105, 188] width 136 height 317
click at [173, 43] on icon at bounding box center [173, 45] width 7 height 7
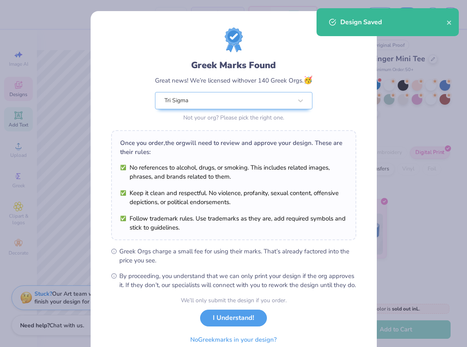
click at [352, 23] on div "Design Saved" at bounding box center [394, 22] width 106 height 10
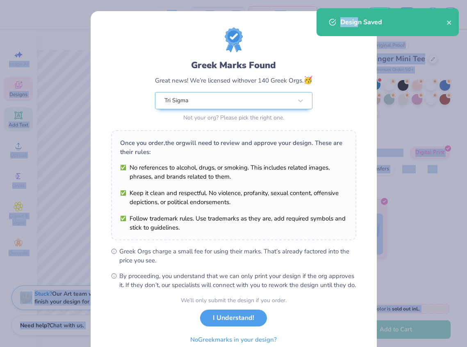
drag, startPoint x: 357, startPoint y: 23, endPoint x: 371, endPoint y: -60, distance: 83.6
click at [371, 0] on html "– – Per Item – – Total Est. Delivery N/A FREE Design Title baseball Save as Sav…" at bounding box center [233, 173] width 467 height 347
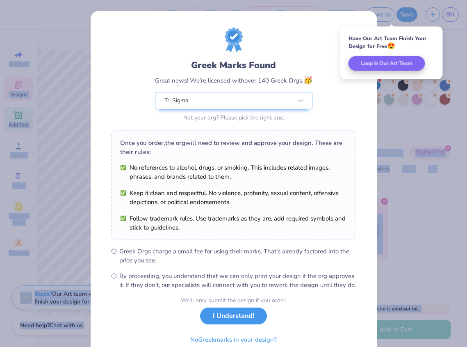
click at [239, 324] on button "I Understand!" at bounding box center [233, 315] width 67 height 17
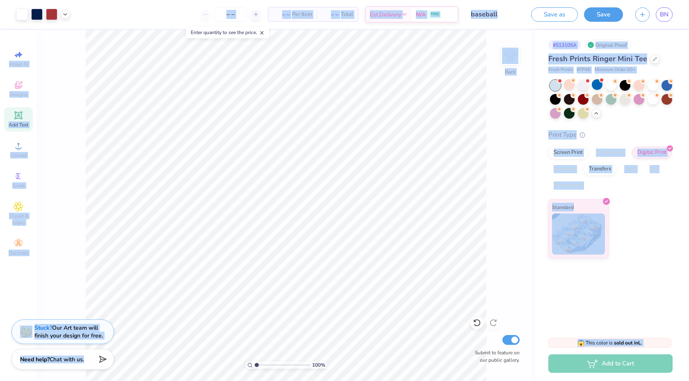
click at [490, 180] on div "100 % Back Submit to feature on our public gallery." at bounding box center [286, 205] width 499 height 351
click at [495, 155] on div "100 % Back Submit to feature on our public gallery." at bounding box center [286, 205] width 499 height 351
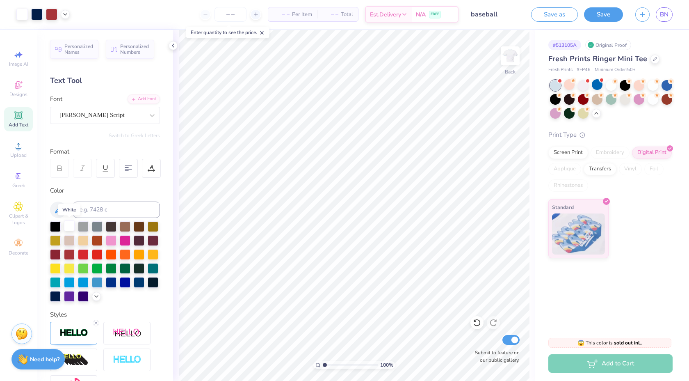
click at [69, 227] on div at bounding box center [69, 225] width 11 height 11
click at [57, 225] on div at bounding box center [55, 225] width 11 height 11
click at [111, 284] on div at bounding box center [111, 281] width 11 height 11
click at [121, 284] on div at bounding box center [125, 281] width 11 height 11
click at [96, 252] on div at bounding box center [97, 253] width 11 height 11
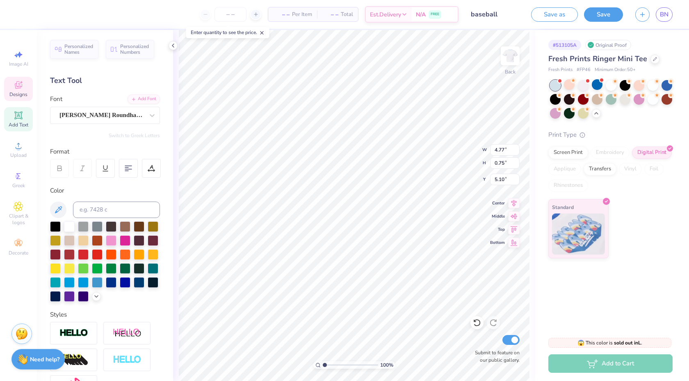
click at [165, 247] on div "Personalized Names Personalized Numbers Text Tool Add Font Font Snell Roundhand…" at bounding box center [105, 205] width 136 height 351
click at [153, 283] on div at bounding box center [153, 281] width 11 height 11
click at [94, 252] on div at bounding box center [97, 253] width 11 height 11
click at [609, 88] on div at bounding box center [611, 84] width 11 height 11
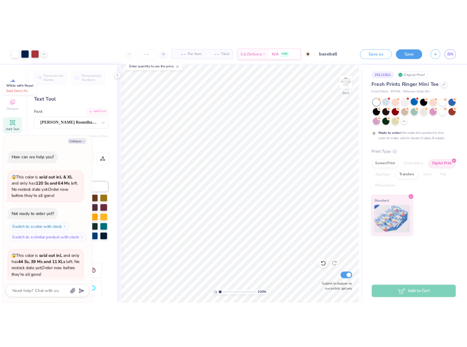
scroll to position [683, 0]
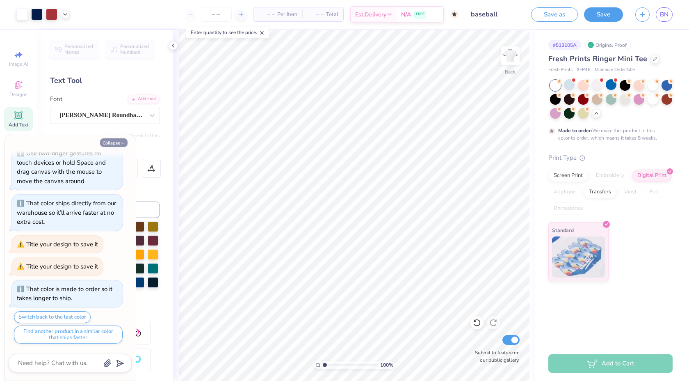
click at [114, 145] on button "Collapse" at bounding box center [113, 142] width 27 height 9
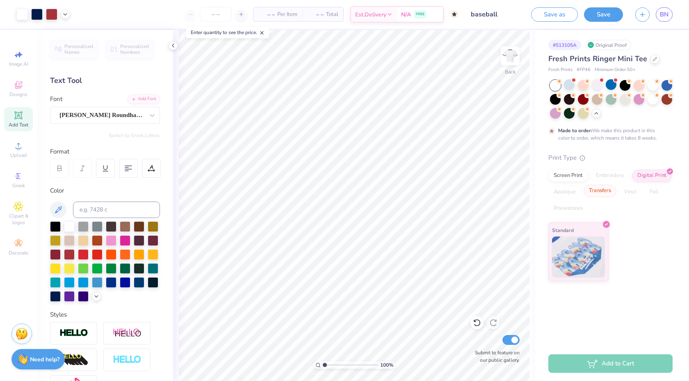
click at [595, 187] on div "Transfers" at bounding box center [600, 191] width 33 height 12
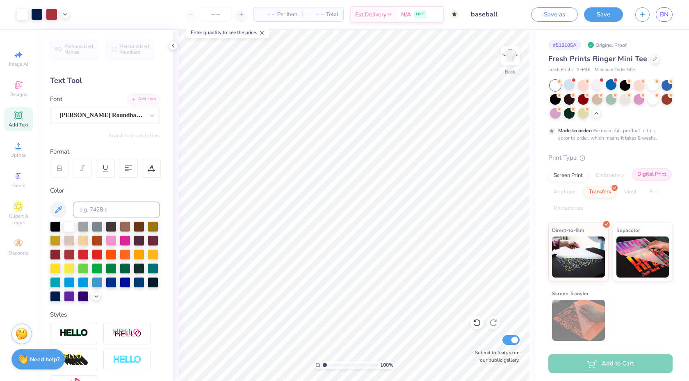
click at [647, 175] on div "Digital Print" at bounding box center [652, 174] width 40 height 12
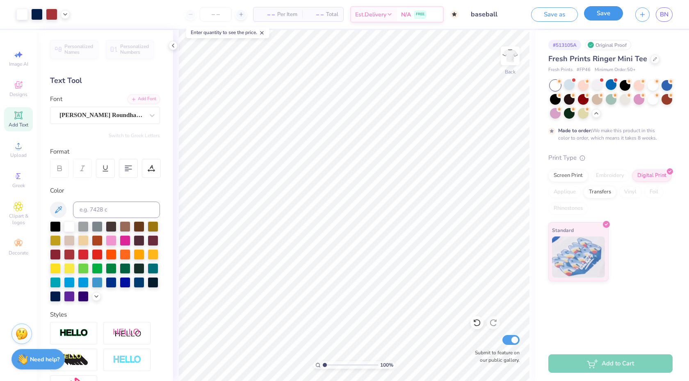
click at [611, 15] on button "Save" at bounding box center [603, 13] width 39 height 14
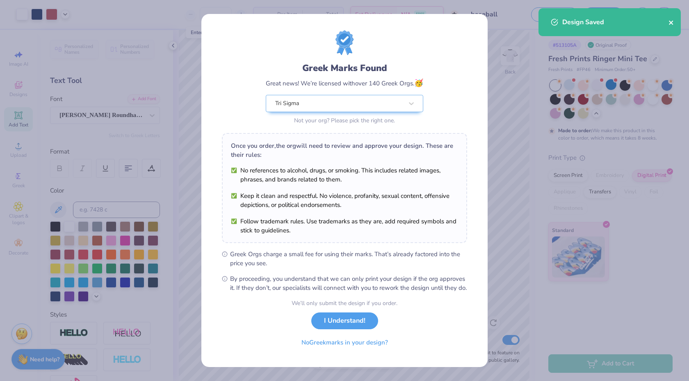
click at [670, 23] on icon "close" at bounding box center [671, 23] width 4 height 4
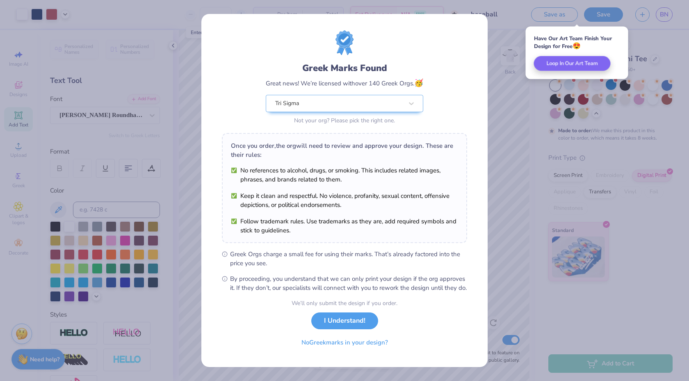
click at [343, 327] on button "I Understand!" at bounding box center [344, 320] width 67 height 17
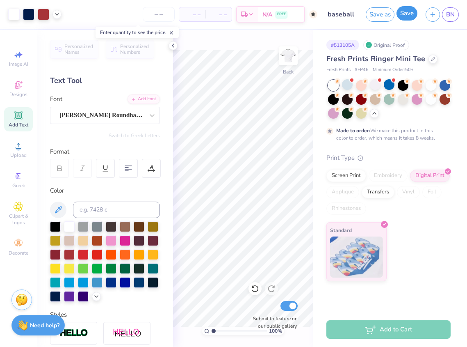
click at [408, 17] on button "Save" at bounding box center [407, 13] width 21 height 14
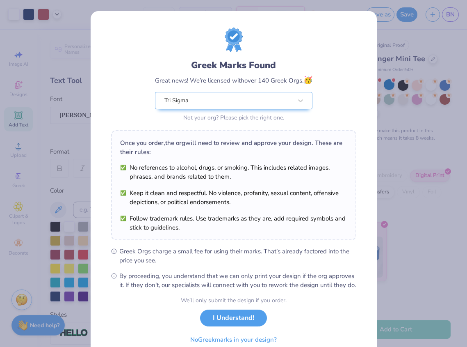
click at [231, 326] on button "I Understand!" at bounding box center [233, 317] width 67 height 17
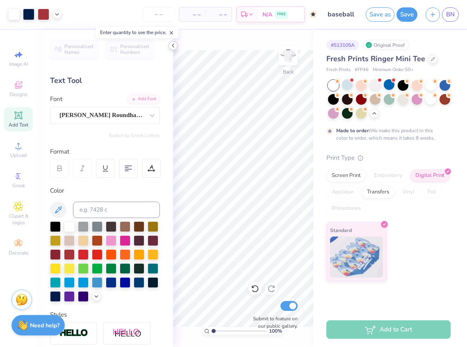
click at [171, 48] on icon at bounding box center [173, 45] width 7 height 7
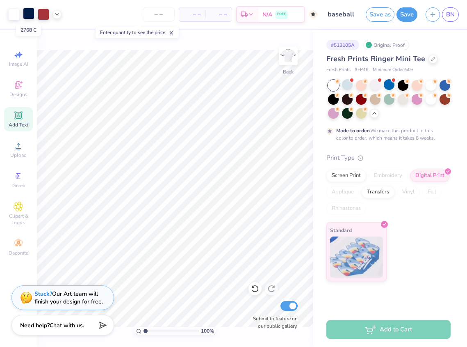
click at [27, 14] on div at bounding box center [28, 13] width 11 height 11
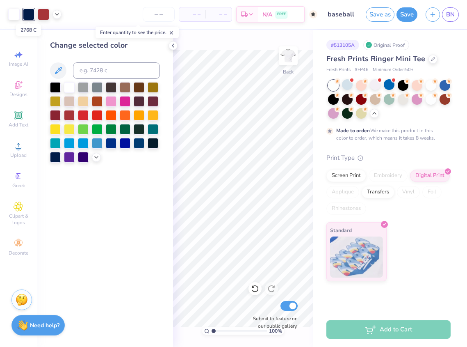
click at [27, 15] on div at bounding box center [28, 14] width 11 height 11
click at [56, 14] on polyline at bounding box center [56, 14] width 3 height 2
click at [171, 44] on icon at bounding box center [173, 45] width 7 height 7
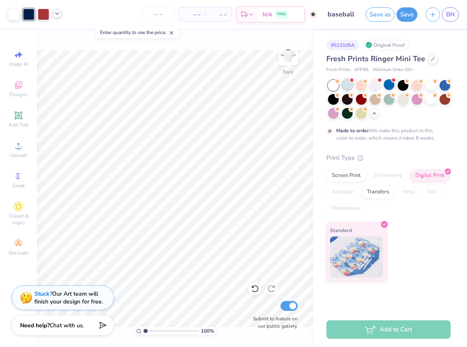
click at [343, 88] on div at bounding box center [347, 84] width 11 height 11
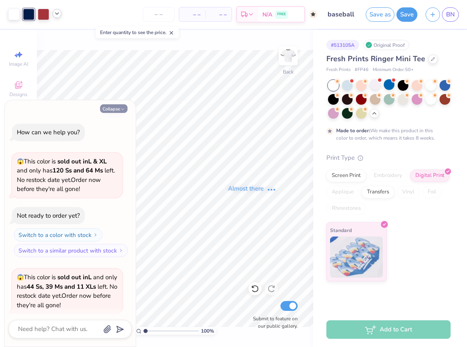
click at [120, 108] on icon "button" at bounding box center [122, 109] width 5 height 5
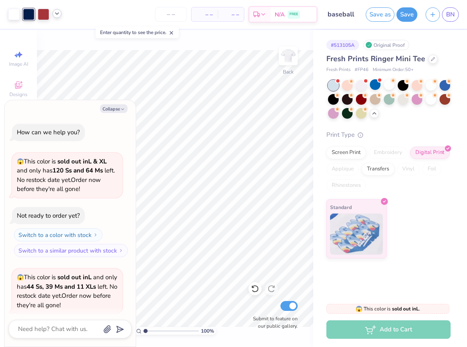
scroll to position [840, 0]
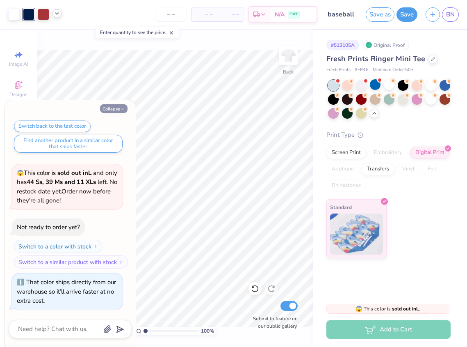
click at [118, 110] on button "Collapse" at bounding box center [113, 108] width 27 height 9
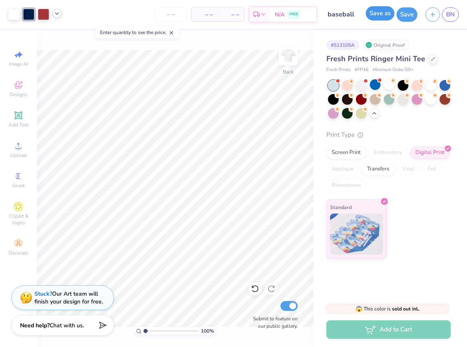
click at [385, 17] on button "Save as" at bounding box center [380, 13] width 29 height 14
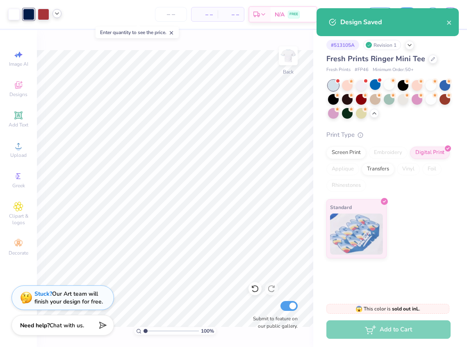
click at [453, 23] on div "Design Saved" at bounding box center [388, 22] width 142 height 28
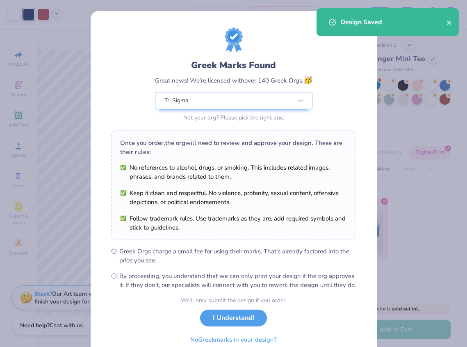
scroll to position [37, 0]
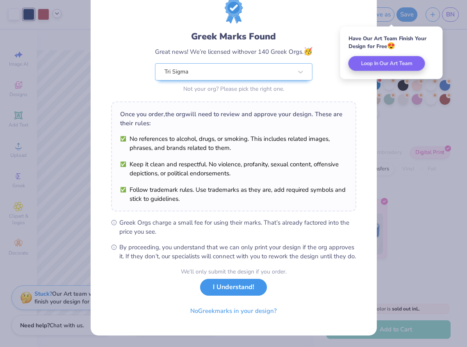
click at [231, 291] on button "I Understand!" at bounding box center [233, 287] width 67 height 17
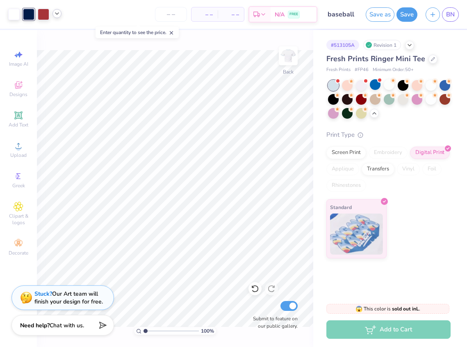
scroll to position [0, 0]
click at [456, 197] on div "# 513105A Revision 1 Fresh Prints Ringer Mini Tee Fresh Prints # FP46 Minimum O…" at bounding box center [390, 144] width 154 height 228
click at [389, 89] on div at bounding box center [389, 84] width 11 height 11
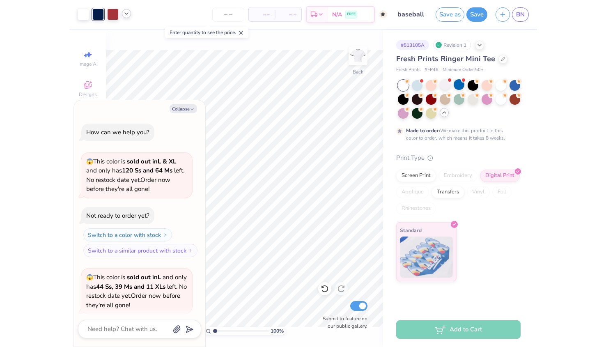
scroll to position [908, 0]
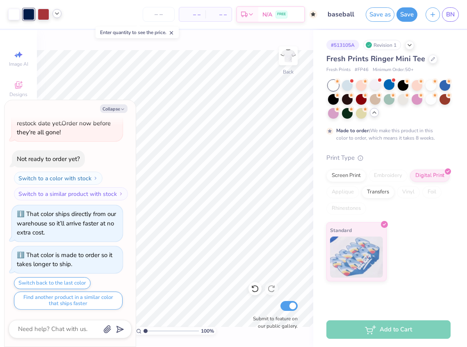
click at [373, 114] on icon at bounding box center [374, 112] width 7 height 7
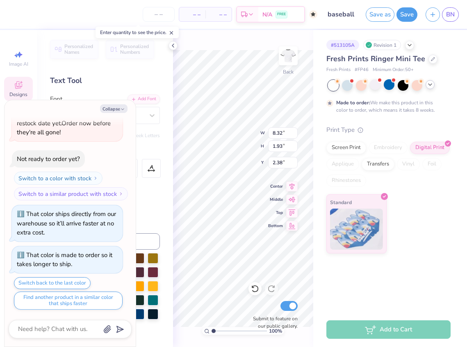
click at [170, 45] on icon at bounding box center [173, 45] width 7 height 7
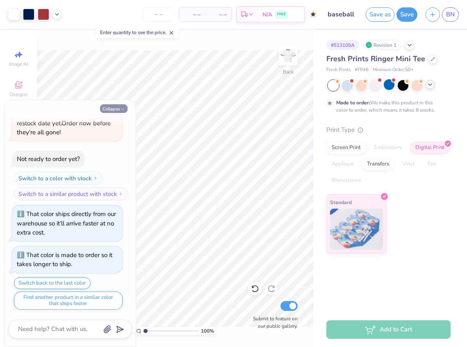
click at [121, 110] on icon "button" at bounding box center [122, 109] width 5 height 5
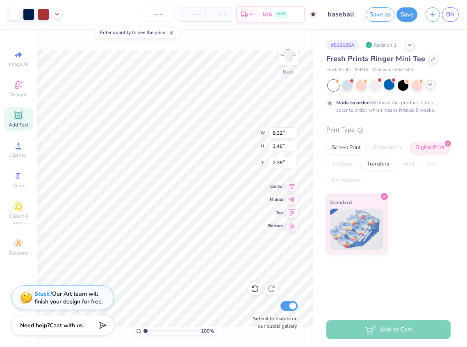
click at [170, 32] on icon at bounding box center [172, 33] width 6 height 6
click at [61, 12] on div at bounding box center [57, 13] width 9 height 9
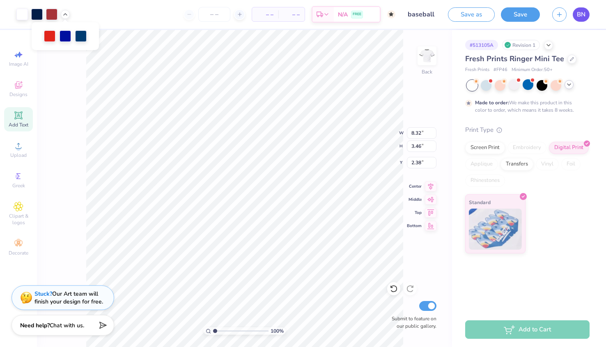
click at [581, 19] on link "BN" at bounding box center [580, 14] width 17 height 14
click at [392, 25] on div "– – Per Item – – Total Est. Delivery N/A FREE" at bounding box center [235, 14] width 319 height 29
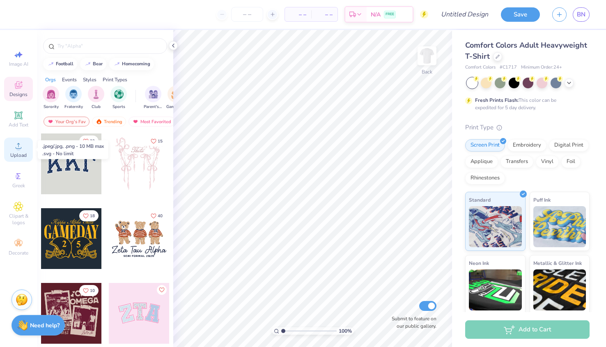
click at [19, 154] on span "Upload" at bounding box center [18, 155] width 16 height 7
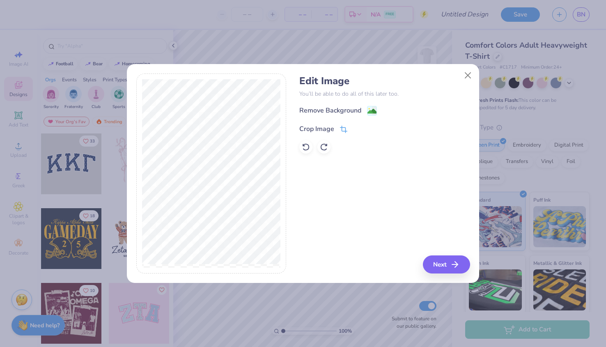
click at [338, 126] on div "Crop Image" at bounding box center [323, 129] width 48 height 10
click at [340, 129] on icon at bounding box center [343, 128] width 7 height 7
click at [351, 129] on div "Crop Image" at bounding box center [336, 128] width 74 height 10
click at [354, 129] on button at bounding box center [357, 128] width 9 height 9
click at [370, 111] on image at bounding box center [371, 112] width 9 height 9
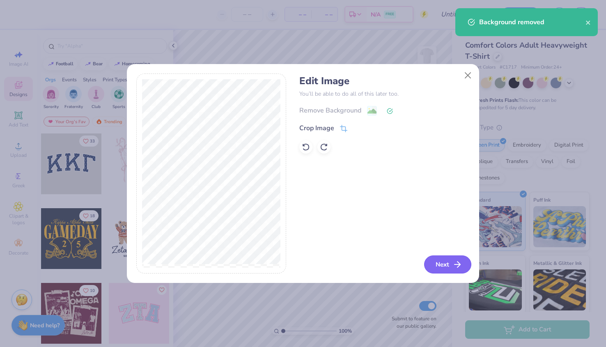
click at [451, 267] on button "Next" at bounding box center [447, 264] width 47 height 18
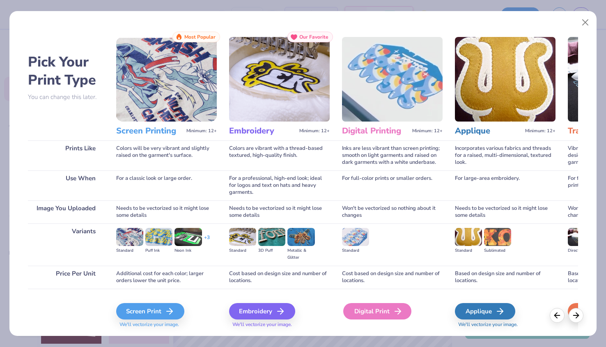
click at [368, 309] on div "Digital Print" at bounding box center [377, 311] width 68 height 16
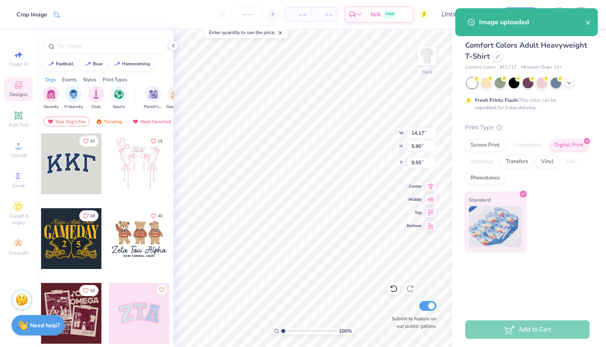
click at [323, 134] on body "Crop Image – – Per Item – – Total Est. Delivery N/A FREE Design Title Save BN I…" at bounding box center [303, 173] width 606 height 347
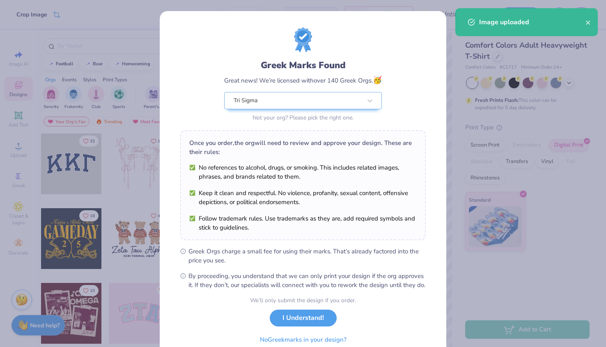
type input "2.72"
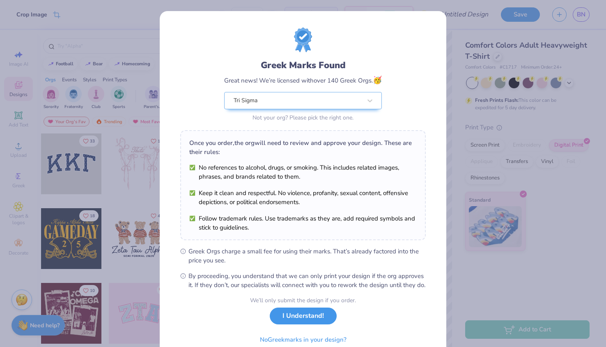
click at [295, 323] on button "I Understand!" at bounding box center [303, 315] width 67 height 17
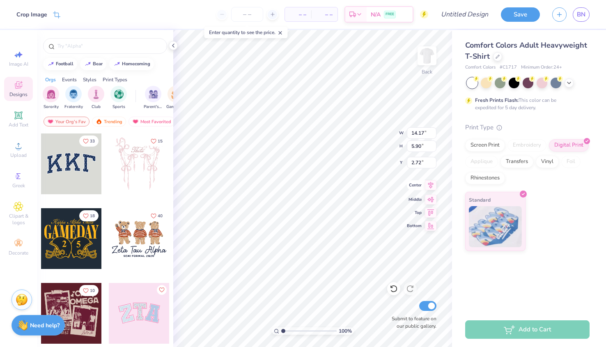
click at [426, 186] on icon at bounding box center [430, 185] width 11 height 10
click at [430, 62] on img at bounding box center [426, 55] width 33 height 33
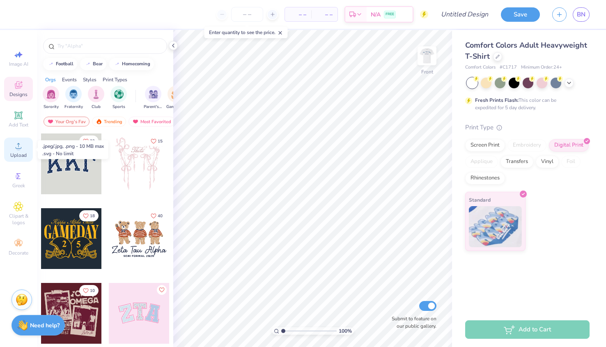
click at [16, 152] on span "Upload" at bounding box center [18, 155] width 16 height 7
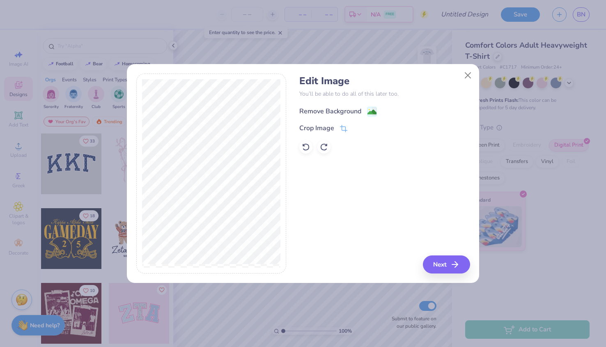
click at [372, 112] on image at bounding box center [371, 112] width 9 height 9
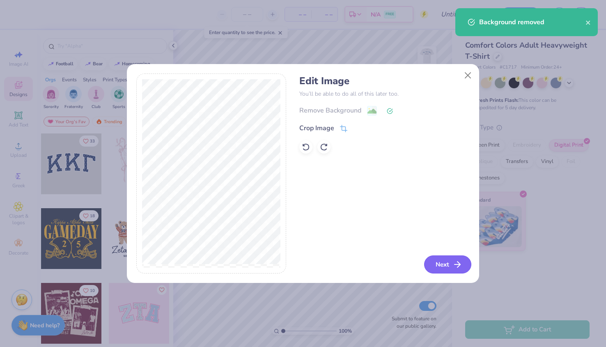
click at [438, 260] on button "Next" at bounding box center [447, 264] width 47 height 18
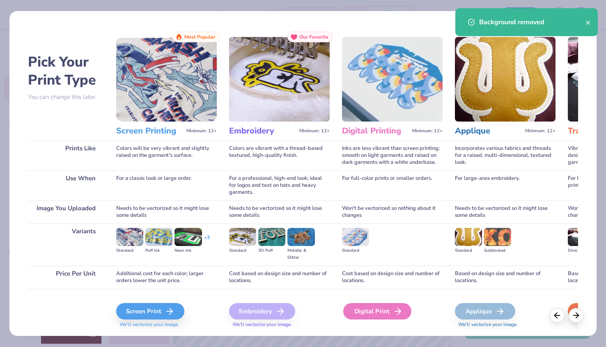
click at [380, 312] on div "Digital Print" at bounding box center [377, 311] width 68 height 16
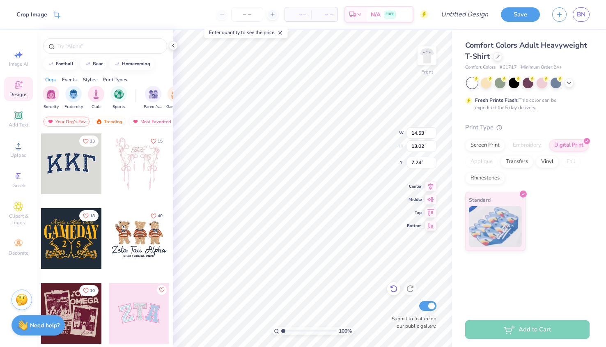
type input "4.89"
type input "4.90"
type input "4.91"
click at [428, 55] on img at bounding box center [426, 55] width 33 height 33
click at [426, 55] on img at bounding box center [426, 55] width 33 height 33
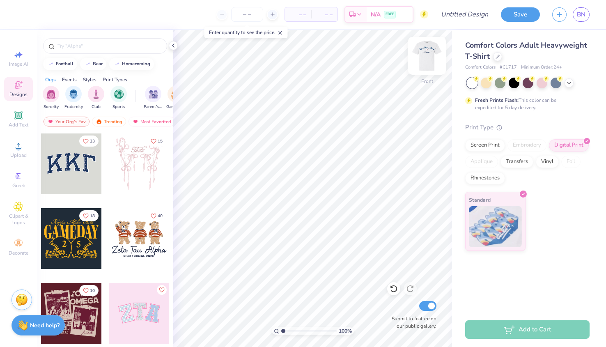
click at [428, 52] on img at bounding box center [426, 55] width 33 height 33
type input "12.50"
type input "2.68"
type input "2.67"
click at [423, 60] on img at bounding box center [426, 55] width 33 height 33
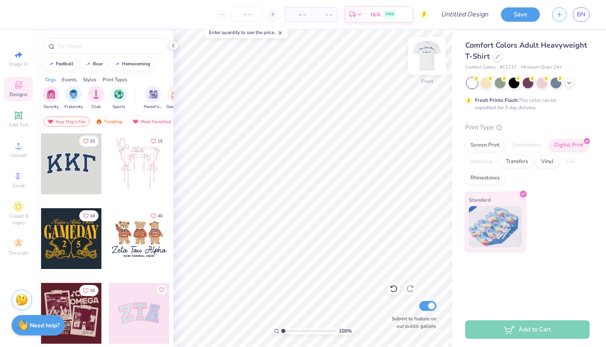
click at [423, 59] on img at bounding box center [426, 55] width 33 height 33
type input "2.68"
click at [22, 147] on icon at bounding box center [19, 146] width 10 height 10
click at [16, 249] on span "Decorate" at bounding box center [19, 252] width 20 height 7
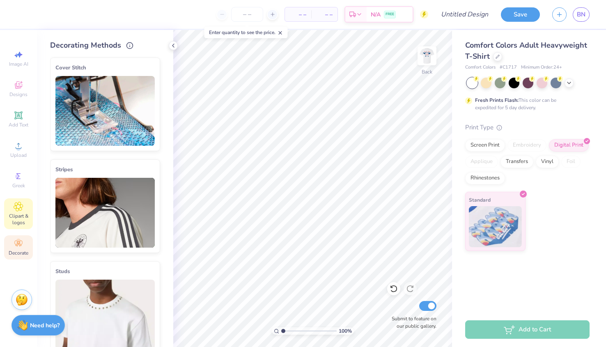
click at [14, 211] on icon at bounding box center [18, 206] width 9 height 10
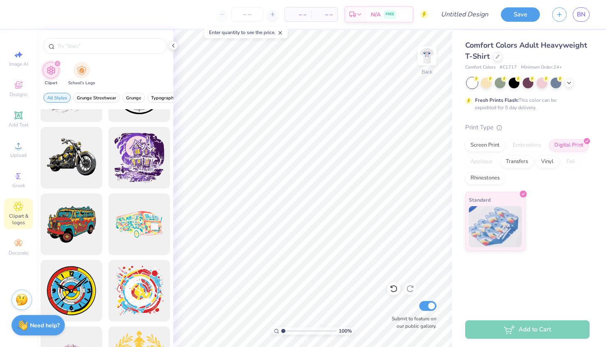
scroll to position [451, 0]
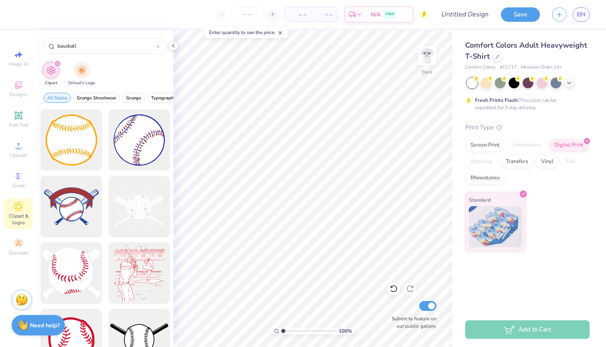
type input "baseball"
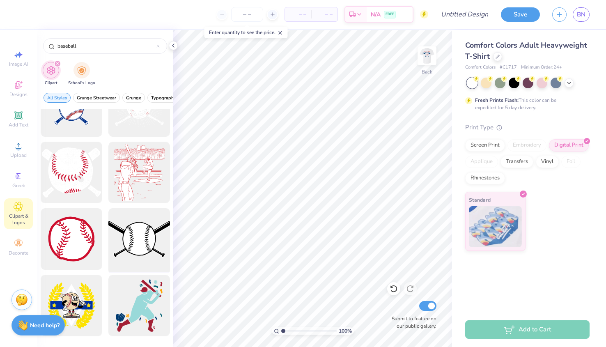
scroll to position [0, 0]
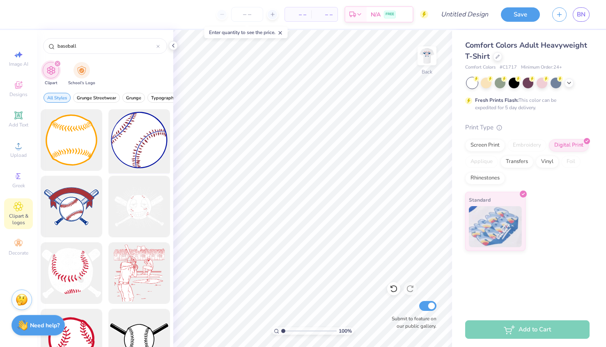
click at [136, 146] on div at bounding box center [139, 140] width 68 height 68
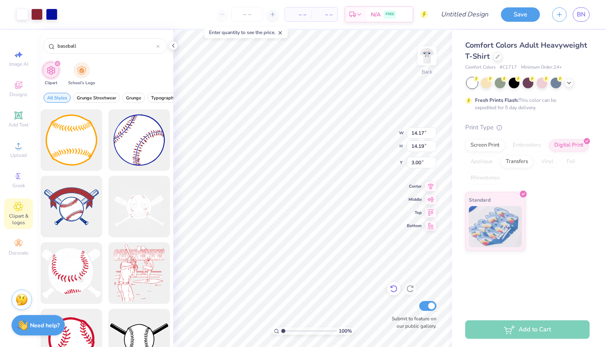
type input "1.76"
type input "1.77"
type input "7.65"
click at [16, 114] on icon at bounding box center [18, 115] width 6 height 6
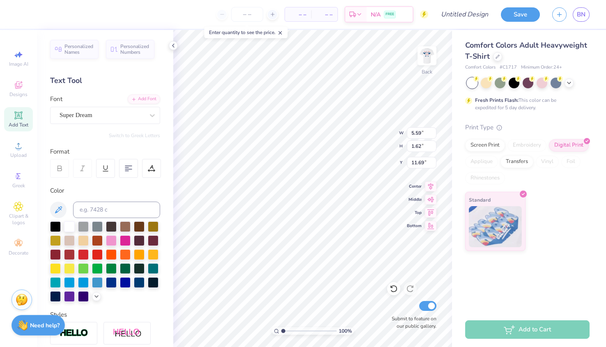
click at [99, 105] on div "Font Super Dream" at bounding box center [105, 109] width 110 height 30
click at [99, 112] on div "Super Dream" at bounding box center [102, 115] width 86 height 13
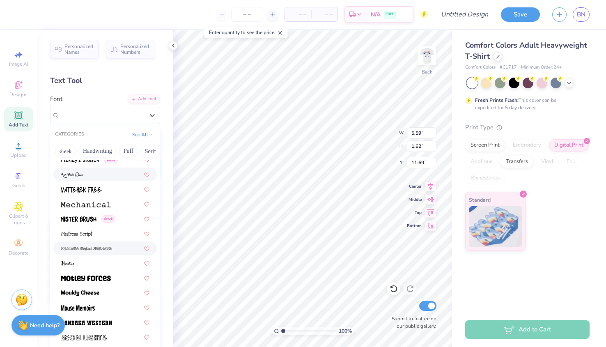
scroll to position [2947, 0]
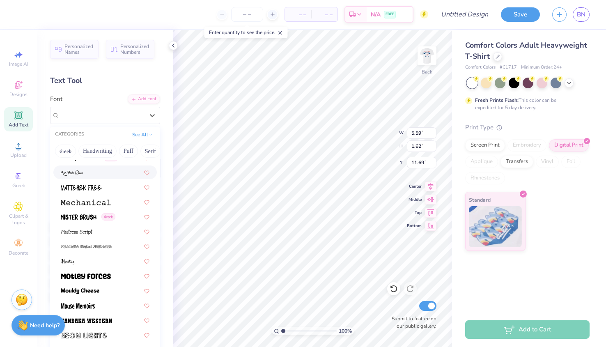
click at [96, 169] on div at bounding box center [105, 172] width 89 height 9
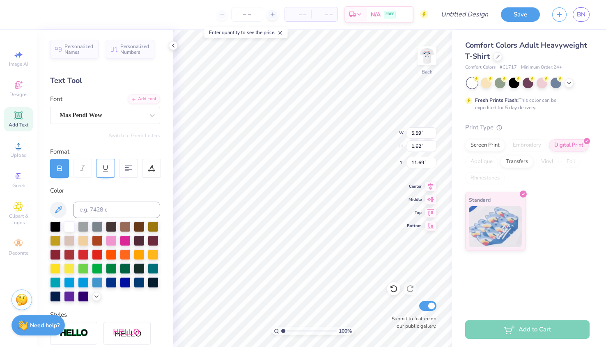
type input "4.25"
type input "1.34"
type input "11.83"
click at [117, 114] on div "Mas Pendi Wow" at bounding box center [102, 115] width 86 height 13
click at [131, 53] on span "Personalized Numbers" at bounding box center [134, 47] width 29 height 11
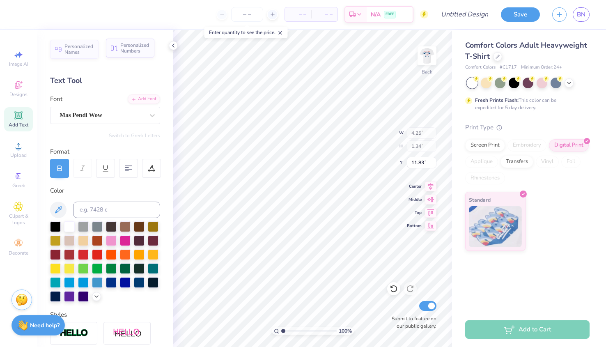
type input "2.78"
type input "2.00"
type input "11.50"
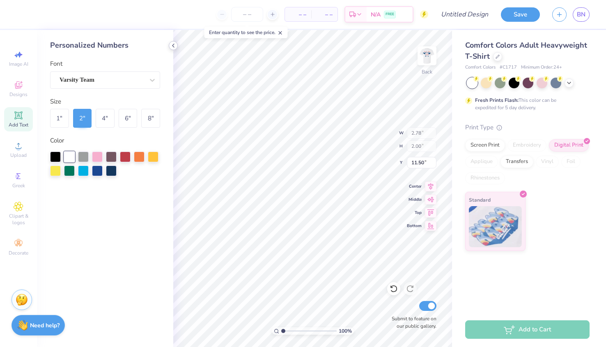
click at [174, 45] on icon at bounding box center [173, 45] width 7 height 7
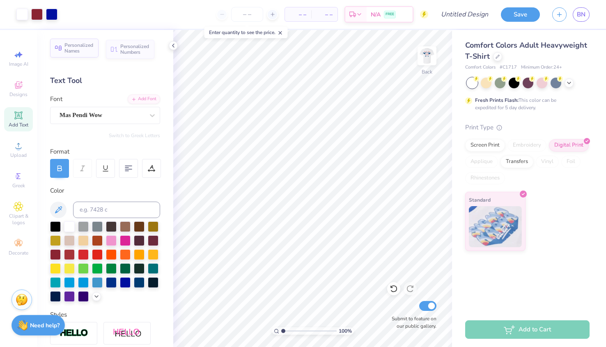
click at [87, 53] on span "Personalized Names" at bounding box center [78, 47] width 29 height 11
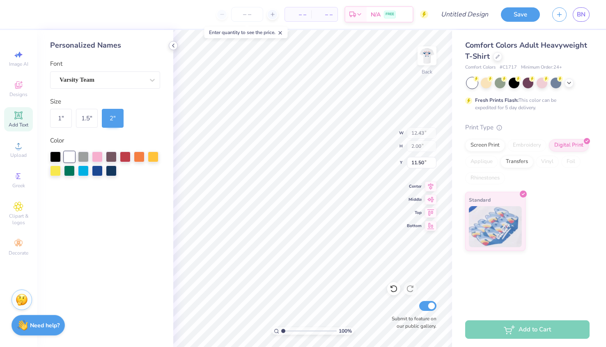
click at [173, 43] on icon at bounding box center [173, 45] width 7 height 7
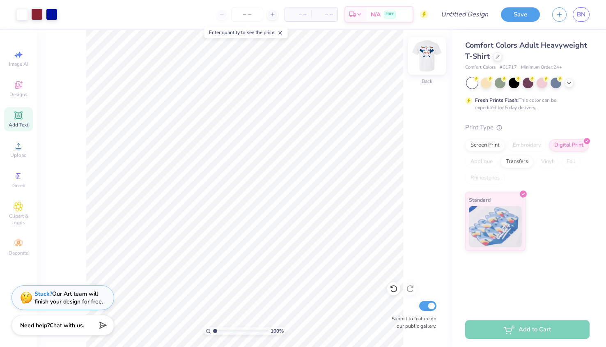
click at [425, 55] on img at bounding box center [426, 55] width 33 height 33
click at [424, 54] on img at bounding box center [426, 55] width 33 height 33
click at [524, 15] on button "Save" at bounding box center [520, 13] width 39 height 14
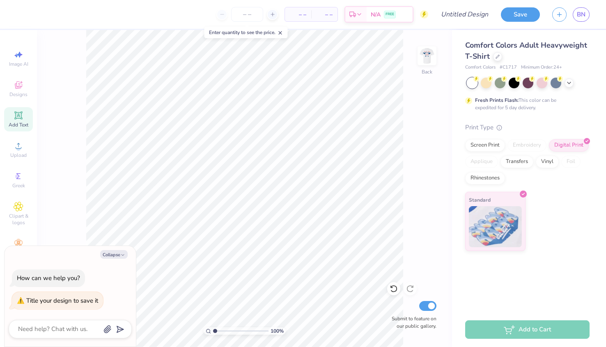
type textarea "x"
click at [477, 5] on div "Design Title" at bounding box center [464, 14] width 60 height 29
click at [476, 25] on div "Design Title" at bounding box center [464, 14] width 60 height 29
click at [476, 14] on input "Design Title" at bounding box center [474, 14] width 40 height 16
type input "b"
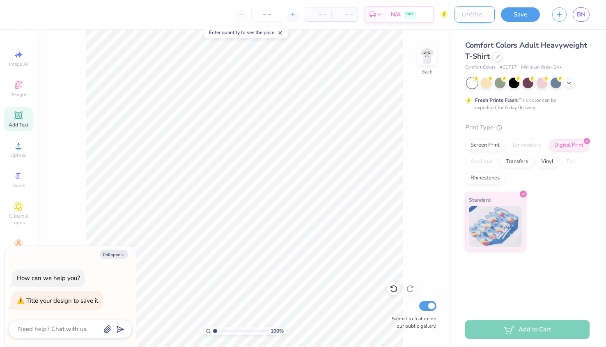
type textarea "x"
type input "ba"
type textarea "x"
type input "bas"
type textarea "x"
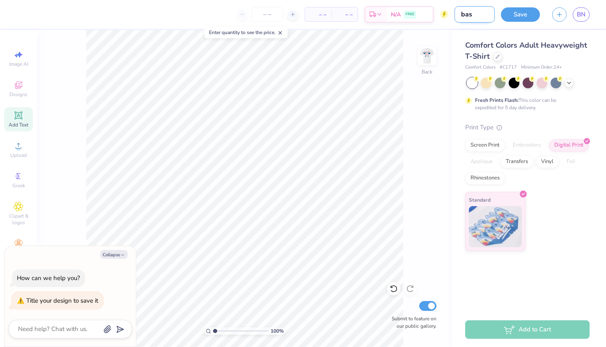
type input "base"
type textarea "x"
type input "baseb"
type textarea "x"
type input "baseba"
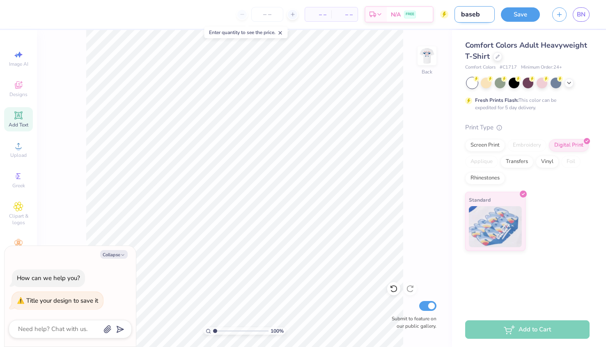
type textarea "x"
type input "basebal"
type textarea "x"
type input "baseball"
type textarea "x"
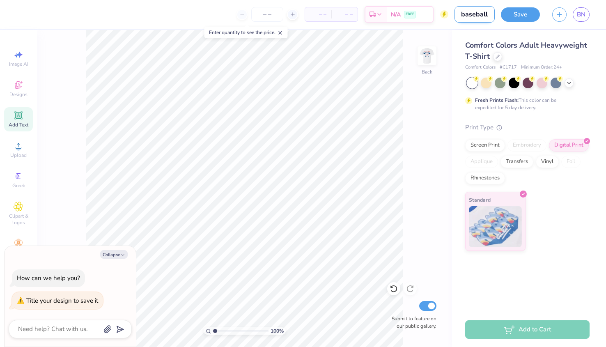
type input "baseball"
type textarea "x"
type input "baseball f"
type textarea "x"
type input "baseball fr"
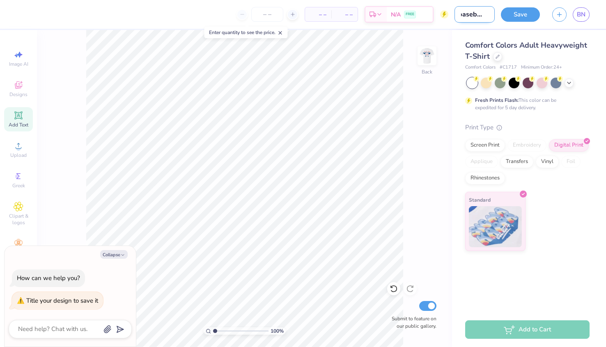
type textarea "x"
type input "baseball fr"
click at [531, 14] on button "Save" at bounding box center [520, 13] width 39 height 14
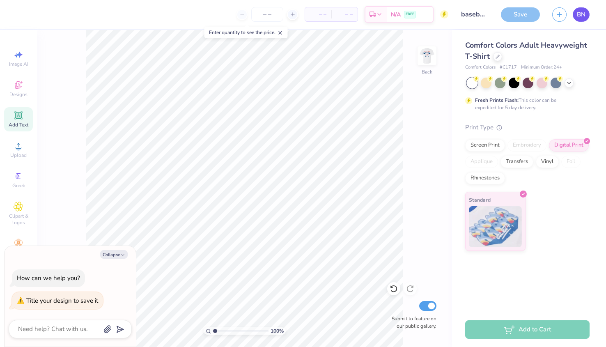
click at [576, 16] on span "BN" at bounding box center [580, 14] width 9 height 9
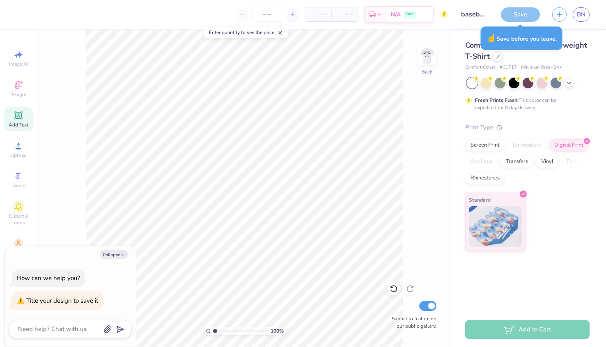
click at [522, 14] on div "Save" at bounding box center [520, 14] width 39 height 14
click at [518, 37] on div "☝️ Save before you leave." at bounding box center [521, 38] width 82 height 23
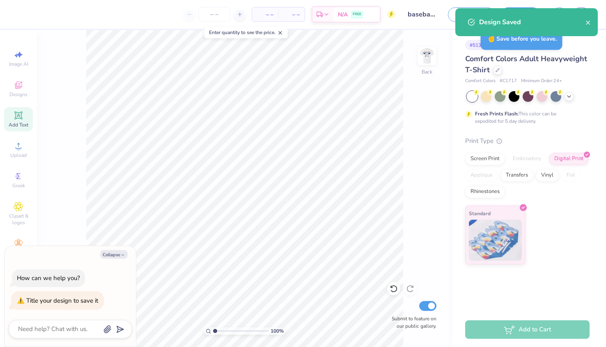
click at [582, 56] on span "Comfort Colors Adult Heavyweight T-Shirt" at bounding box center [526, 64] width 122 height 21
click at [582, 44] on div "# 513117A Original Proof" at bounding box center [527, 45] width 124 height 10
click at [588, 22] on icon "close" at bounding box center [588, 23] width 4 height 4
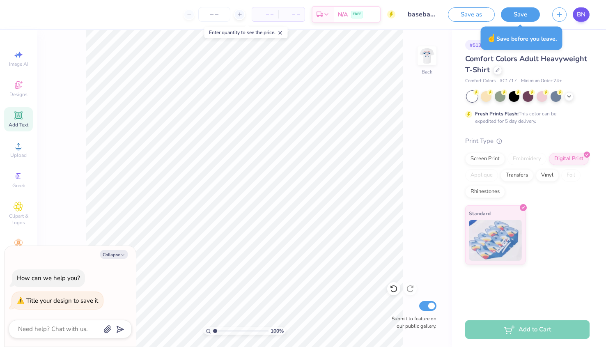
click at [581, 14] on div "– – Per Item – – Total Est. Delivery N/A FREE Design Title baseball fr Save as …" at bounding box center [303, 173] width 606 height 347
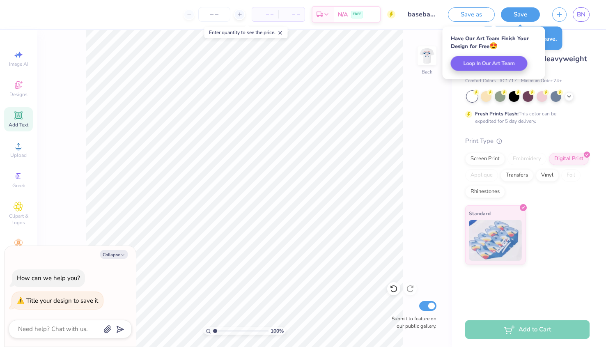
type textarea "x"
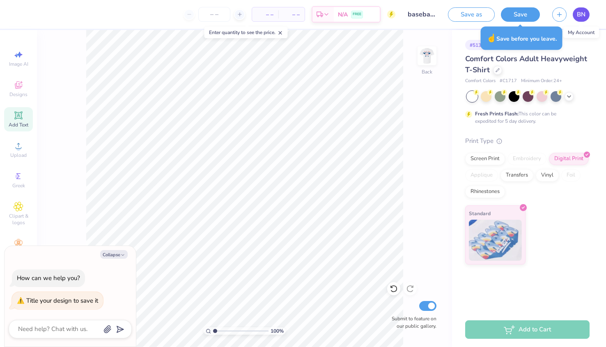
click at [580, 15] on span "BN" at bounding box center [580, 14] width 9 height 9
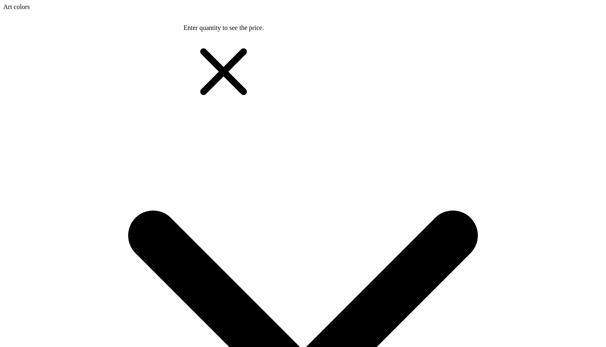
type textarea "x"
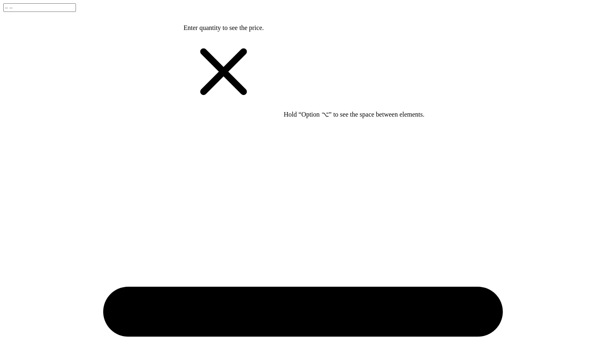
type input "5.28"
type input "4.15"
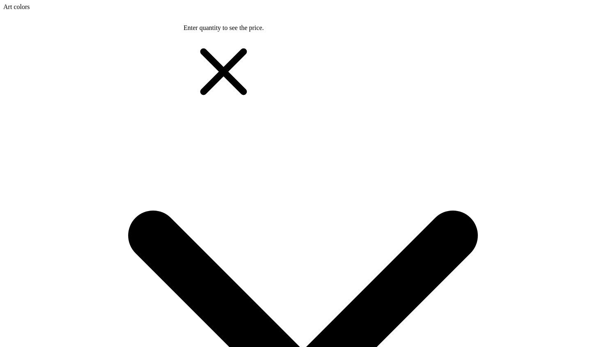
type input "4.77"
type input "2.06"
type input "7.45"
drag, startPoint x: 284, startPoint y: 329, endPoint x: 294, endPoint y: 331, distance: 10.7
type input "3.1"
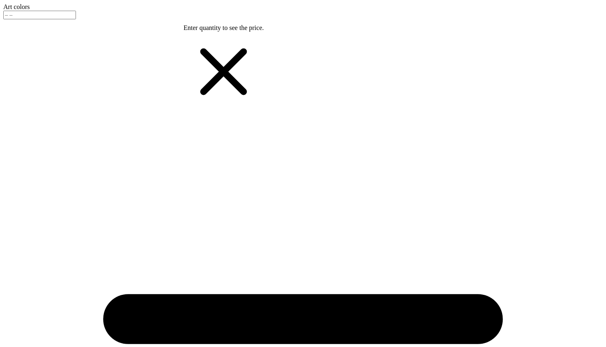
type input "baseball"
drag, startPoint x: 227, startPoint y: 332, endPoint x: 215, endPoint y: 331, distance: 12.0
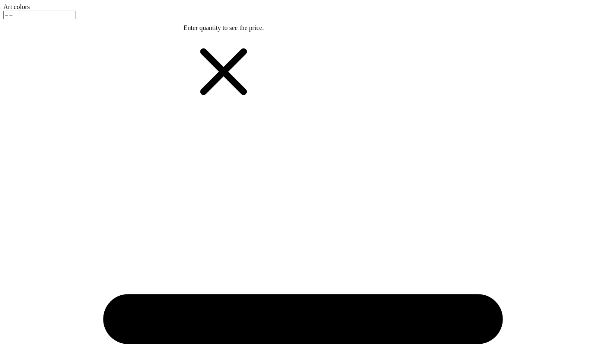
type input "1.15"
type input "2.66"
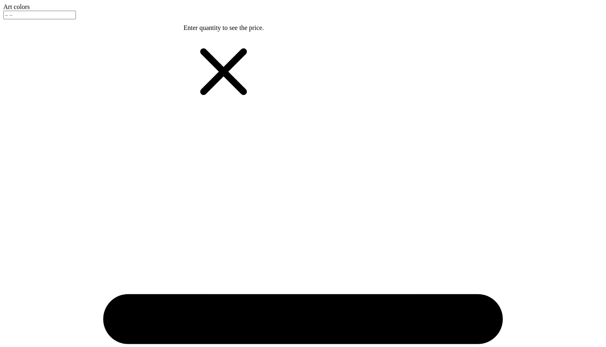
type input "5.12"
type input "4.77"
type input "0.74"
type input "6.75"
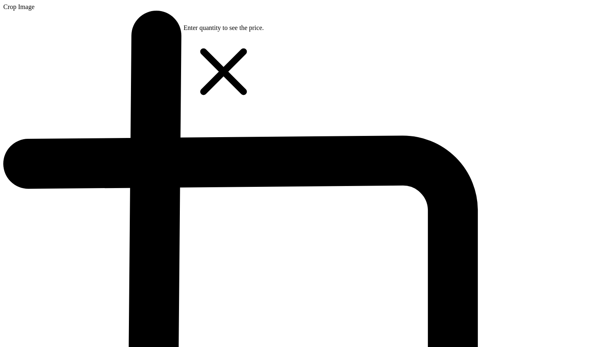
type input "4.38"
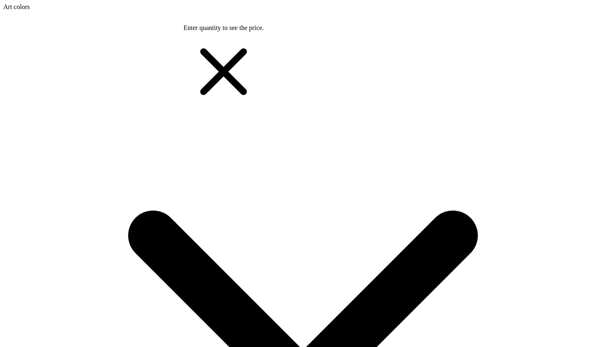
drag, startPoint x: 532, startPoint y: 16, endPoint x: 465, endPoint y: 37, distance: 70.0
